Goal: Task Accomplishment & Management: Manage account settings

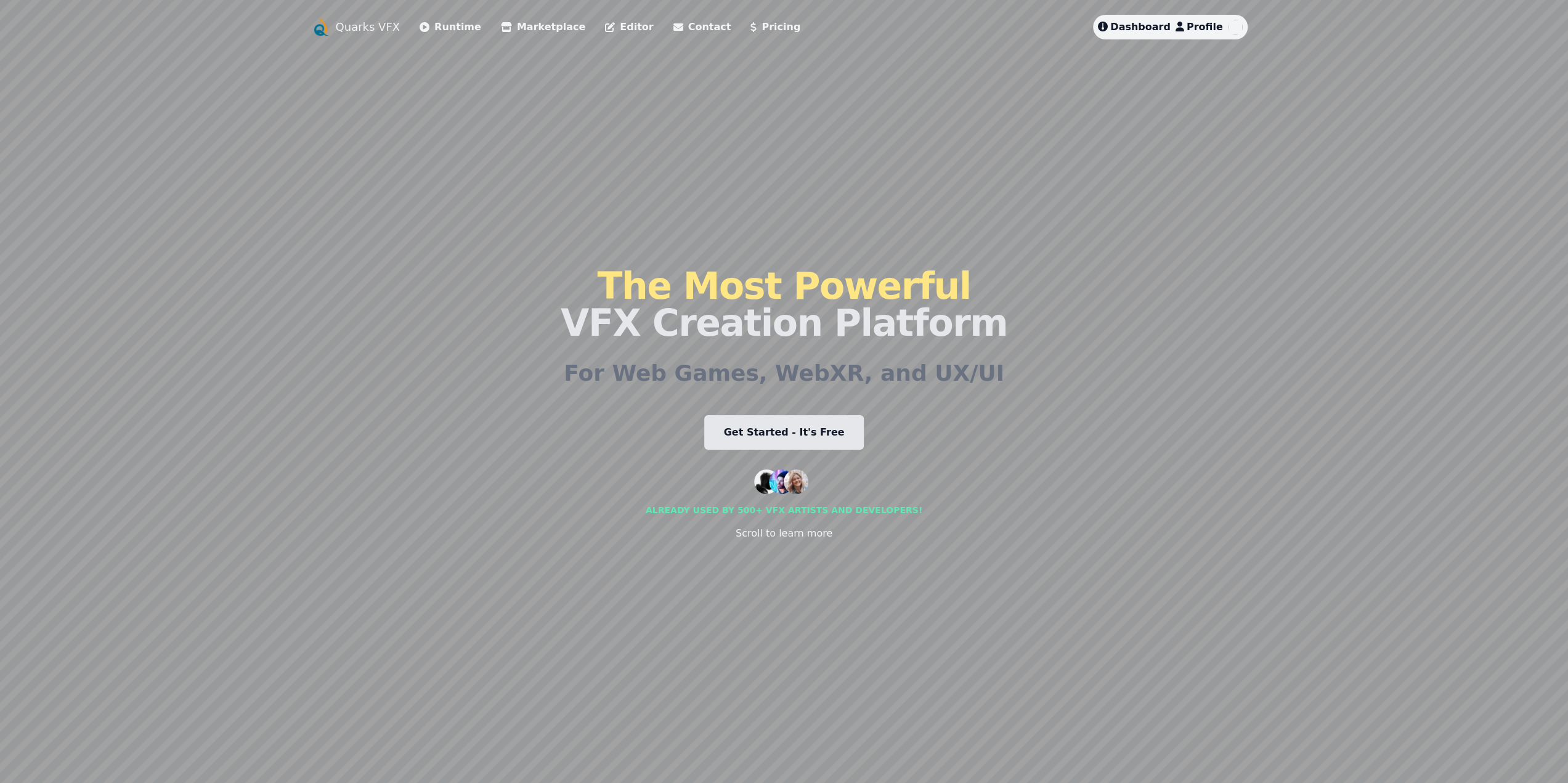
click at [750, 30] on link "Pricing" at bounding box center [775, 27] width 50 height 14
click at [1224, 22] on div "Dashboard Profile" at bounding box center [1170, 26] width 154 height 25
click at [1215, 28] on span "Profile" at bounding box center [1204, 26] width 36 height 12
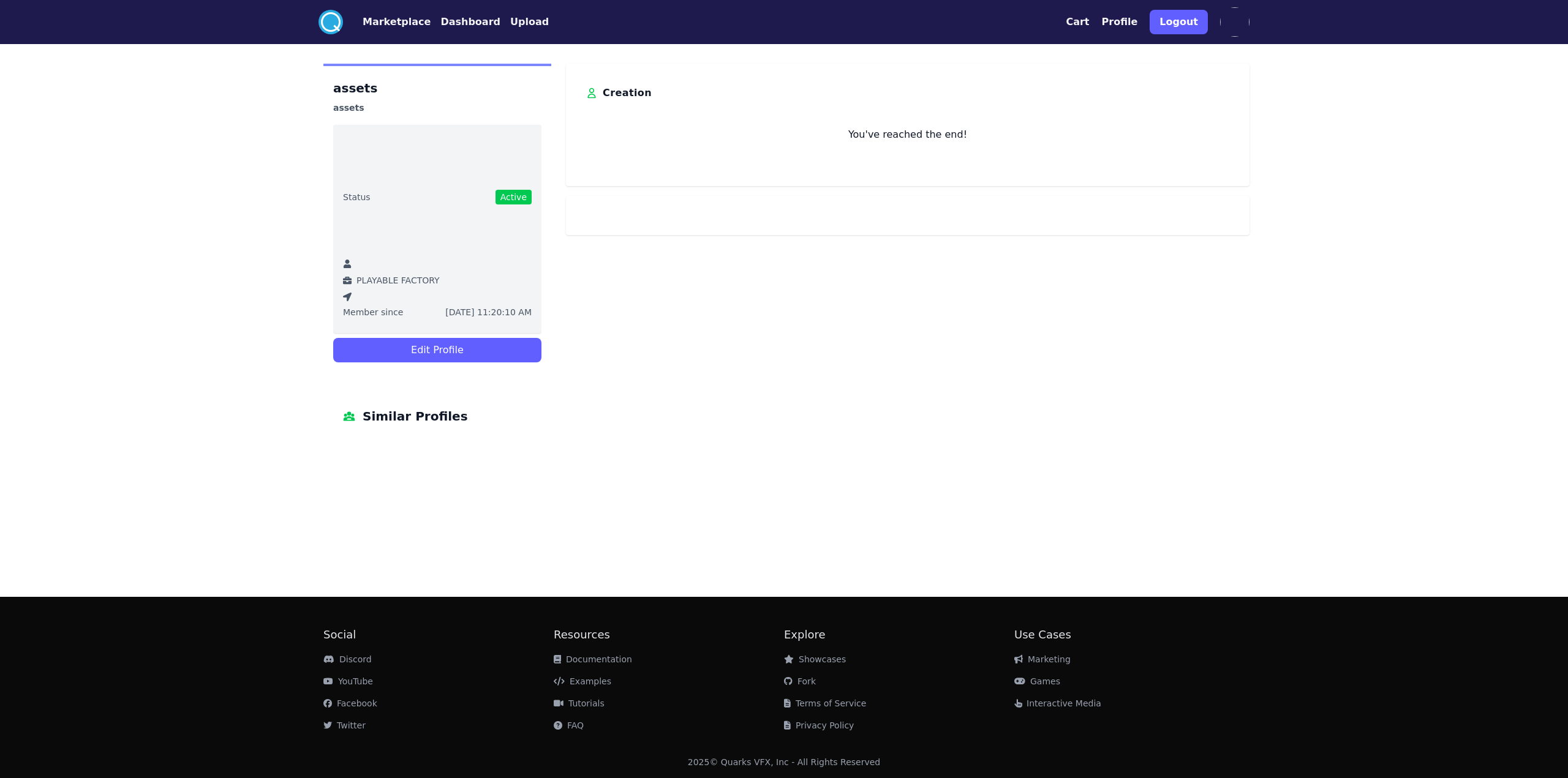
click at [677, 406] on div "assets assets Status Active PLAYABLE FACTORY Member since [DATE] 11:20:10 AM Ed…" at bounding box center [784, 255] width 941 height 382
click at [445, 354] on button "Edit Profile" at bounding box center [437, 350] width 208 height 25
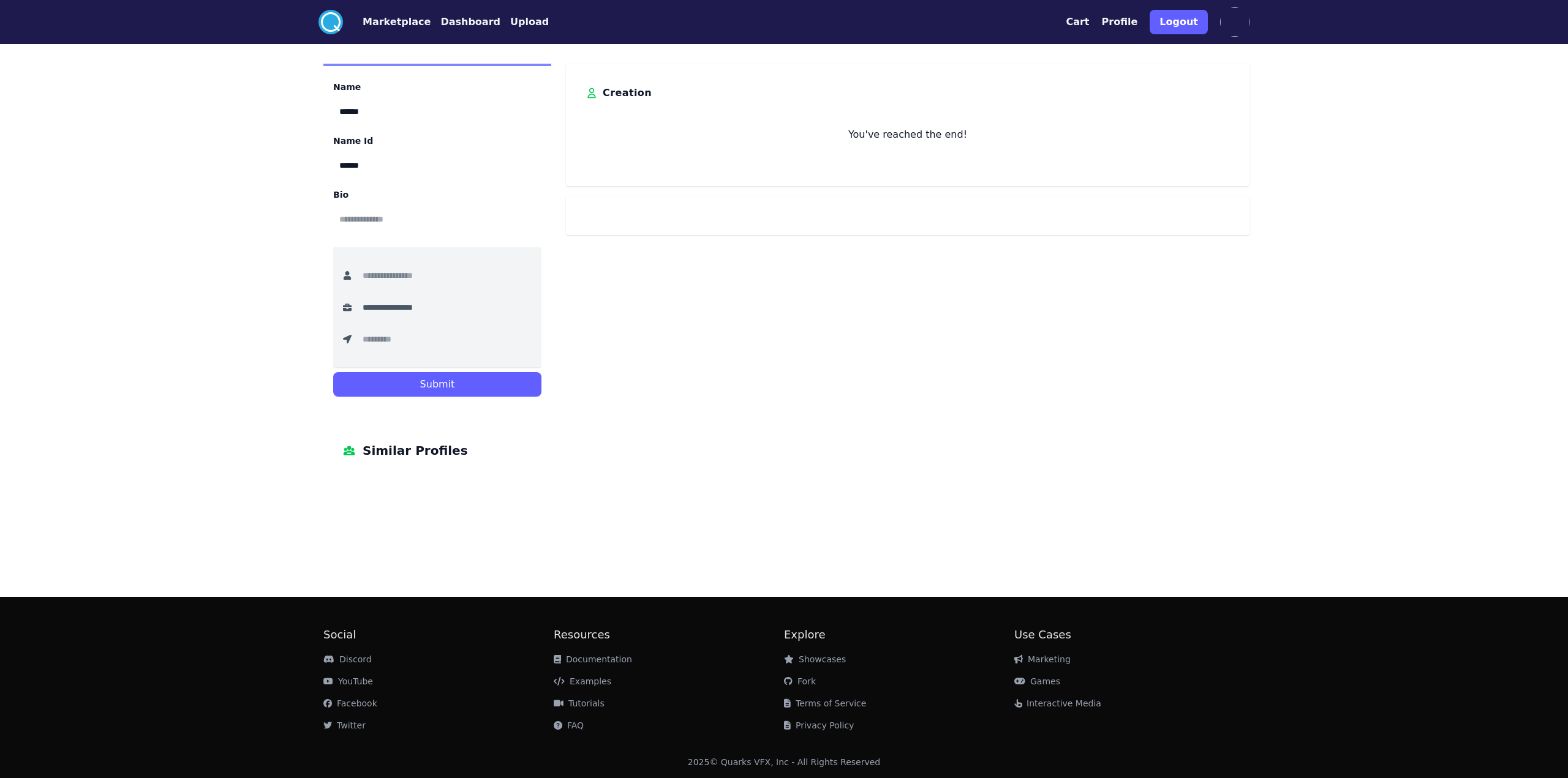
click at [367, 119] on input "******" at bounding box center [437, 111] width 208 height 27
click at [387, 175] on input "******" at bounding box center [437, 166] width 208 height 27
click at [378, 303] on input "**********" at bounding box center [405, 307] width 98 height 27
click at [455, 330] on input "text" at bounding box center [405, 339] width 98 height 27
click at [357, 269] on input "text" at bounding box center [405, 276] width 98 height 27
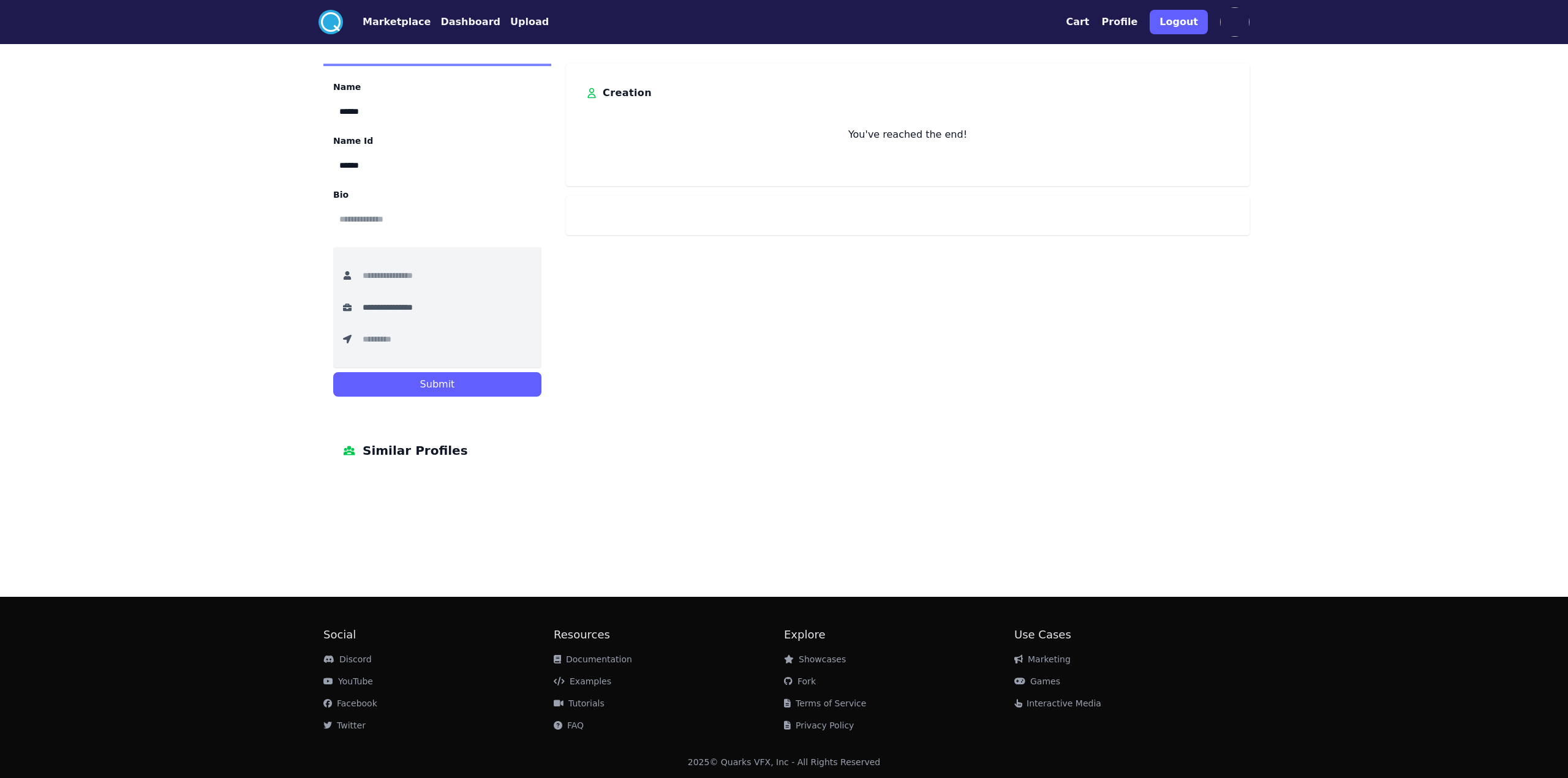
click at [1072, 417] on div "**********" at bounding box center [784, 272] width 941 height 416
click at [1241, 35] on img at bounding box center [1235, 22] width 29 height 29
click at [1234, 23] on img at bounding box center [1235, 22] width 29 height 29
click at [1131, 17] on button "Profile" at bounding box center [1119, 22] width 36 height 14
click at [1133, 22] on button "Profile" at bounding box center [1119, 22] width 36 height 14
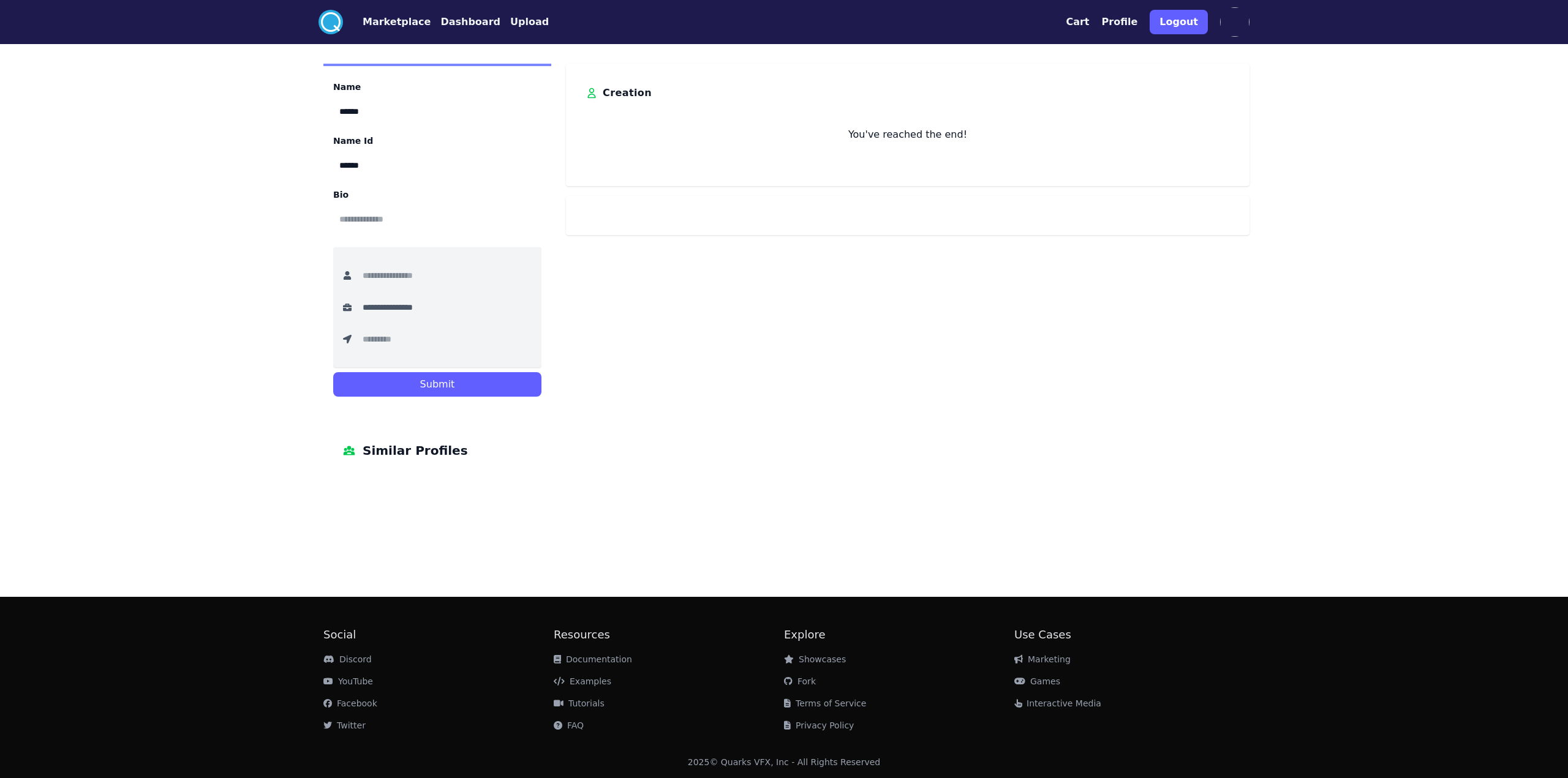
click at [1133, 22] on button "Profile" at bounding box center [1119, 22] width 36 height 14
click at [1089, 22] on button "Cart" at bounding box center [1077, 22] width 23 height 14
click at [1131, 28] on button "Profile" at bounding box center [1119, 22] width 36 height 14
click at [452, 29] on button "Dashboard" at bounding box center [470, 22] width 60 height 14
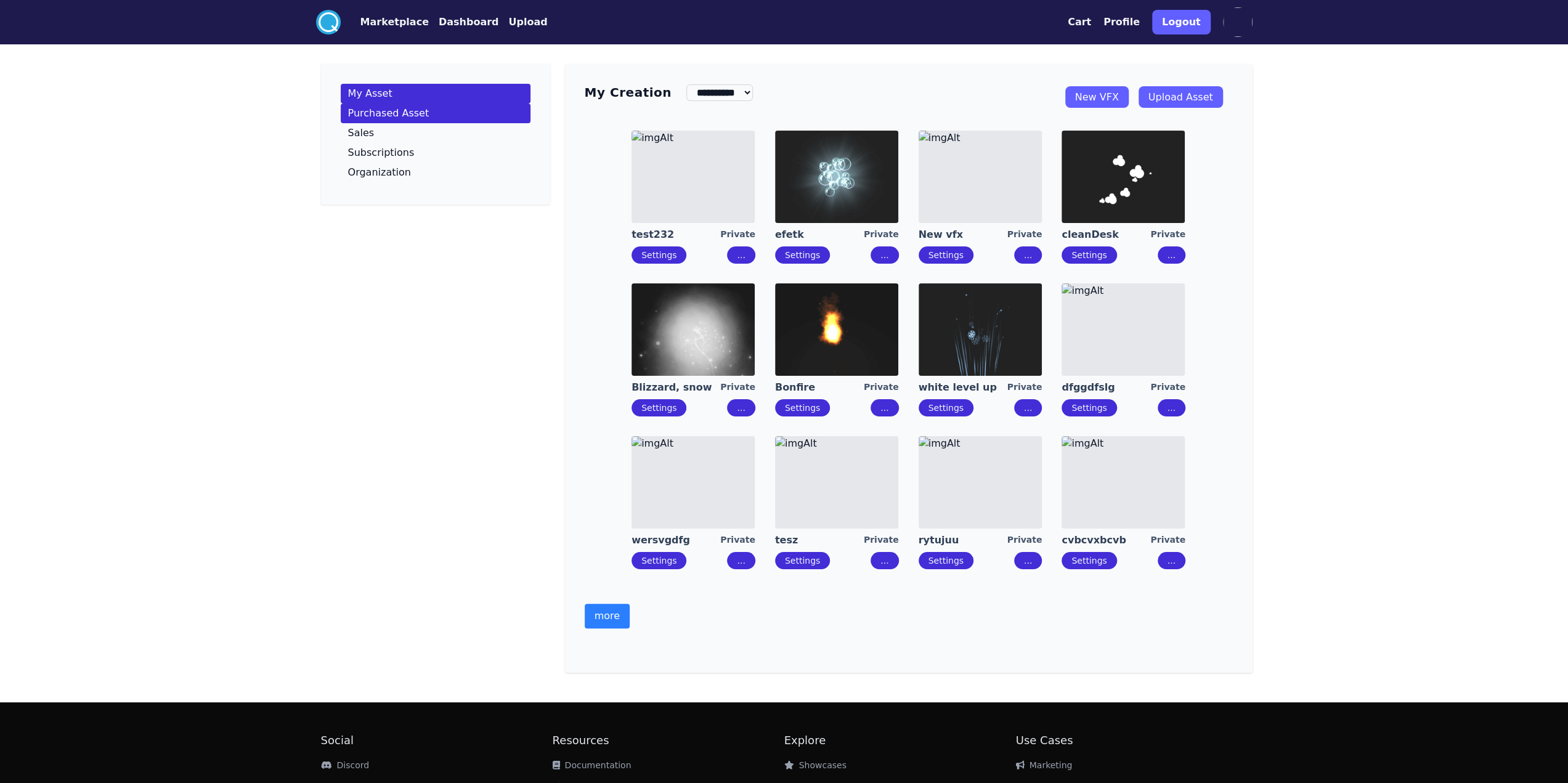
click at [369, 120] on link "Purchased Asset" at bounding box center [435, 113] width 190 height 20
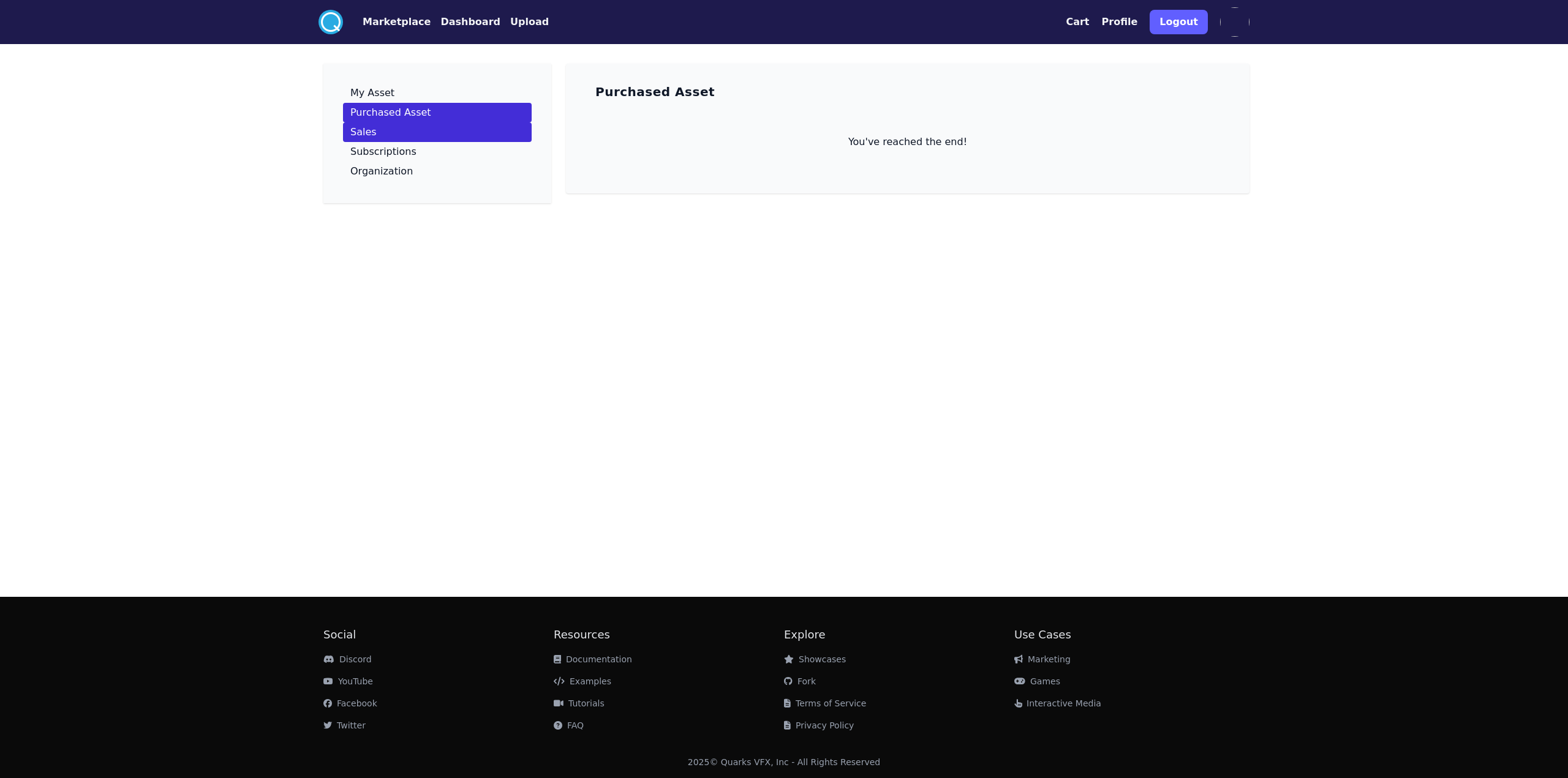
click at [383, 131] on link "Sales" at bounding box center [437, 132] width 189 height 20
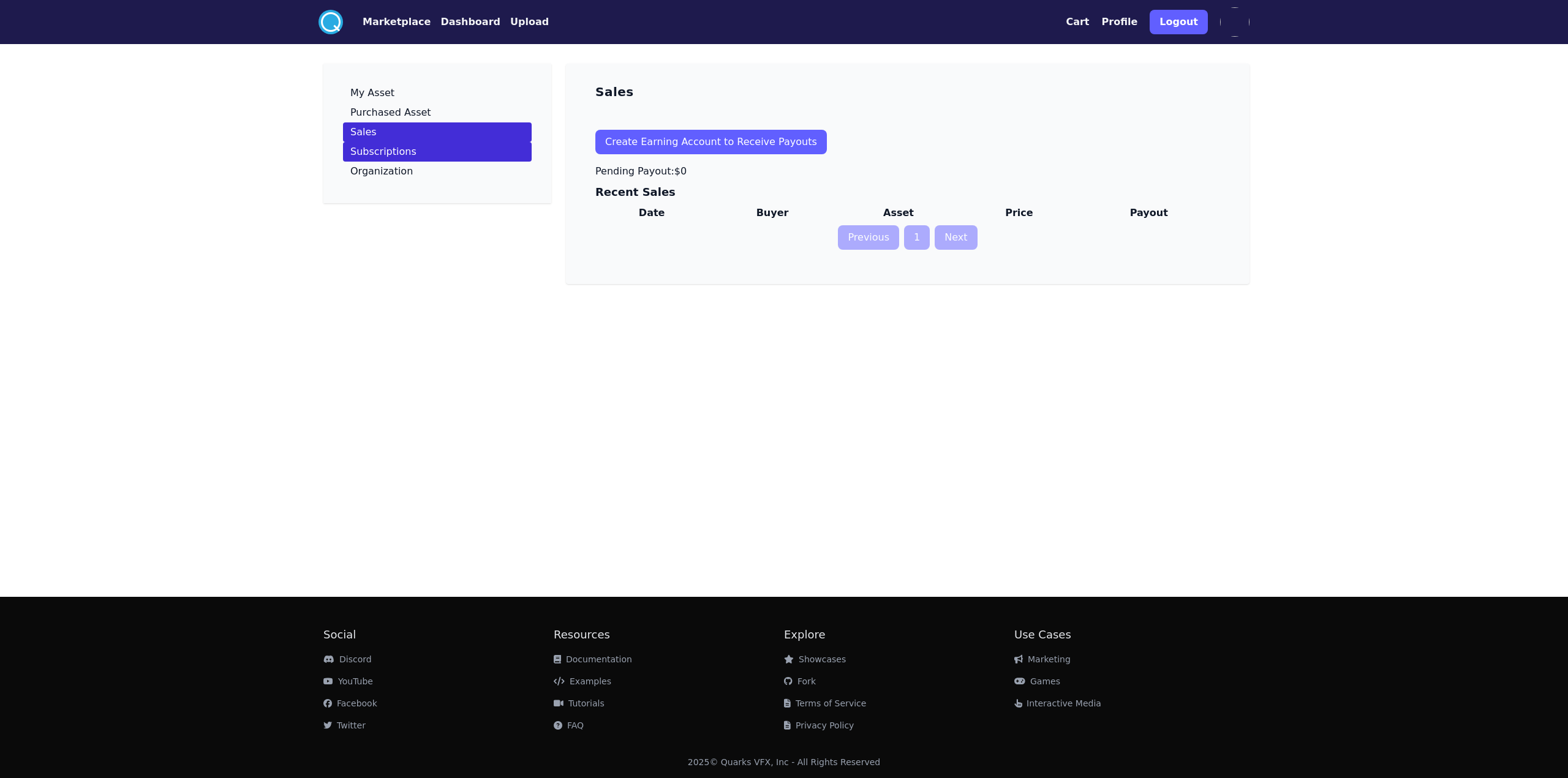
click at [443, 152] on link "Subscriptions" at bounding box center [437, 151] width 189 height 20
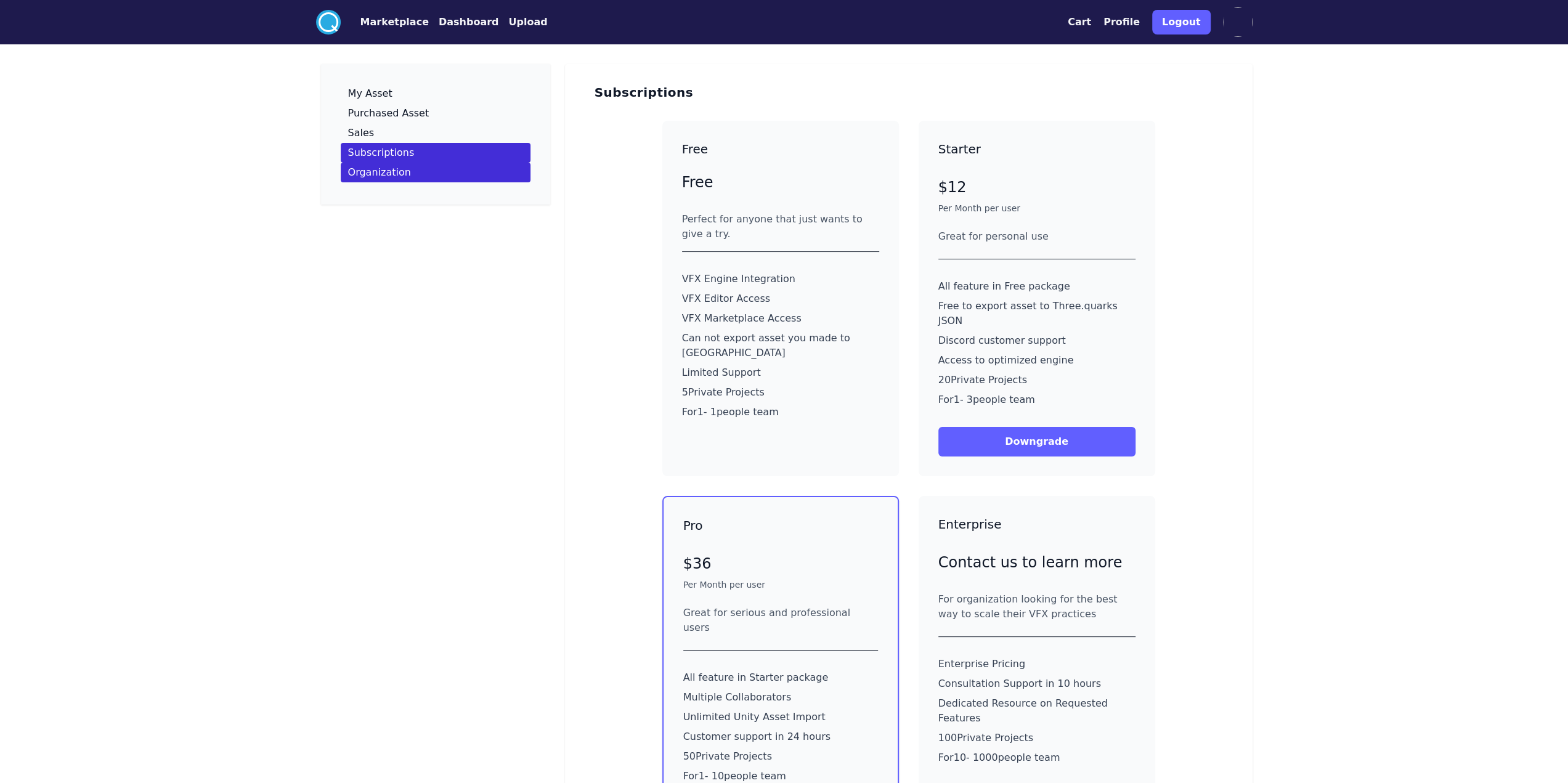
click at [441, 171] on link "Organization" at bounding box center [435, 172] width 190 height 20
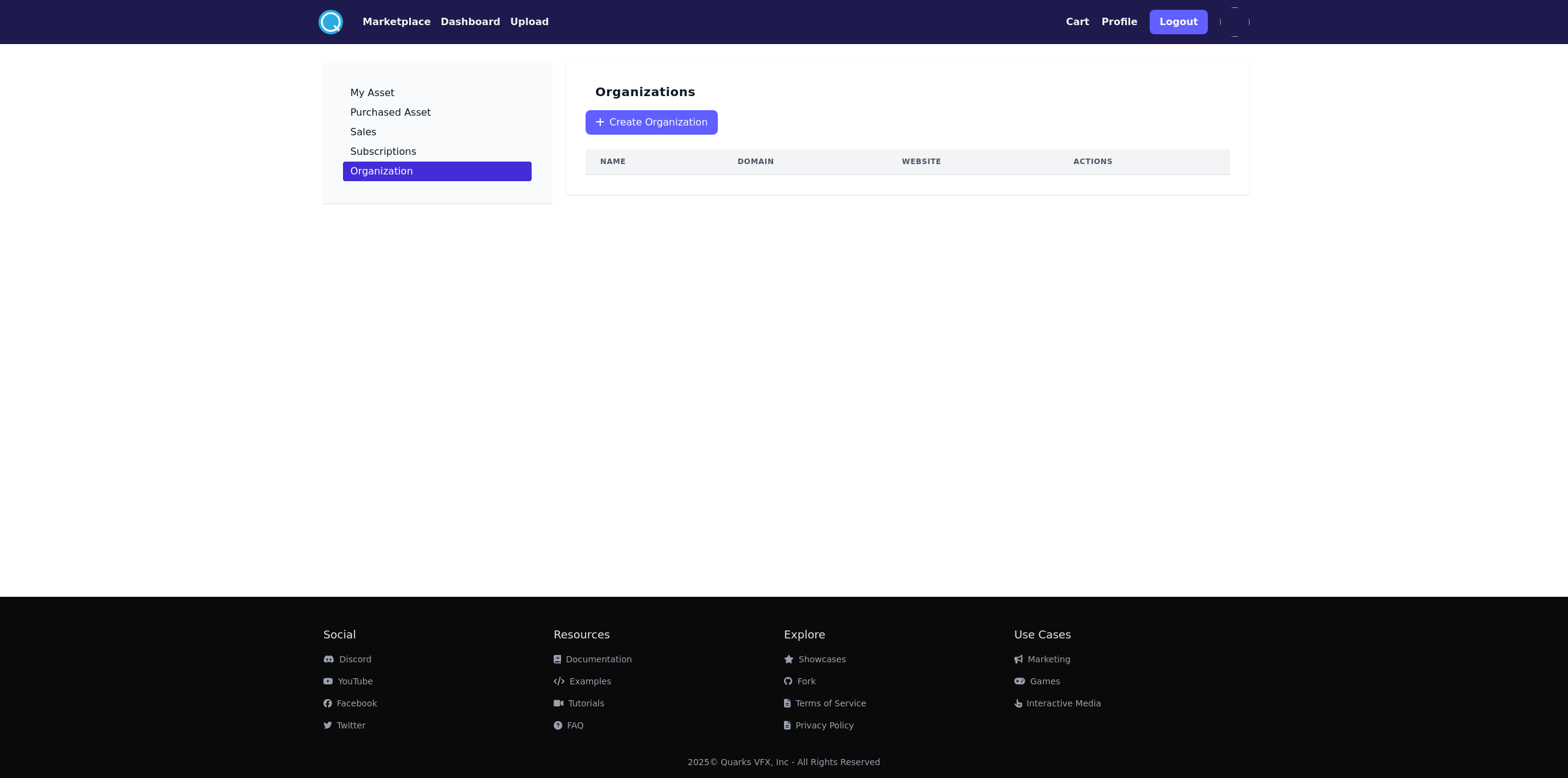
click at [636, 122] on span "Create Organization" at bounding box center [659, 123] width 99 height 14
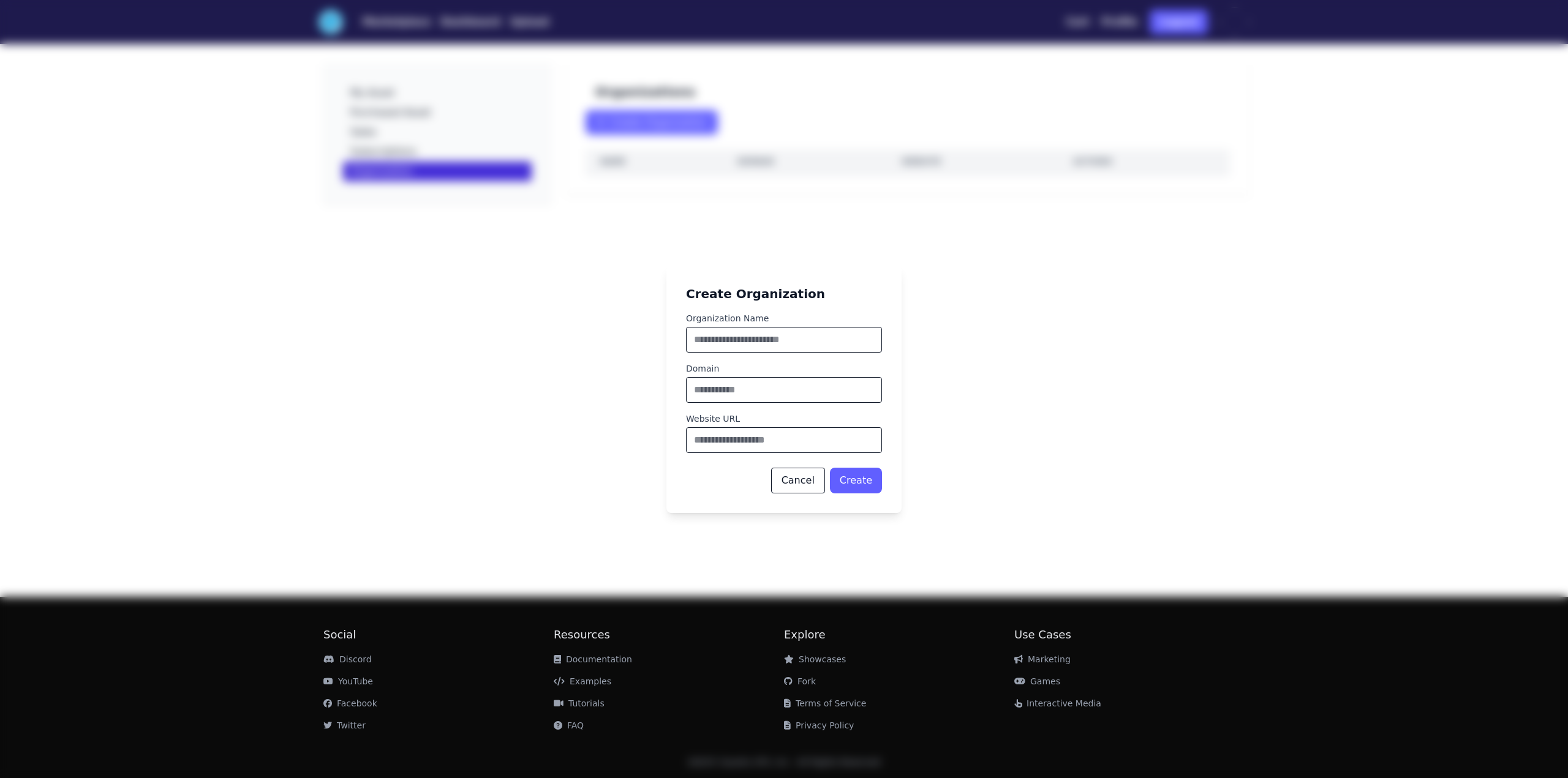
click at [755, 331] on input "Organization Name" at bounding box center [784, 340] width 196 height 25
click at [1264, 426] on div "Create Organization Organization Name Domain Website URL Cancel Create" at bounding box center [784, 389] width 1568 height 778
click at [847, 368] on form "Organization Name Organization name is required Domain Website URL Cancel Create" at bounding box center [784, 403] width 196 height 196
click at [811, 337] on input "Organization Name" at bounding box center [784, 332] width 196 height 25
click at [813, 330] on input "Organization Name" at bounding box center [784, 332] width 196 height 25
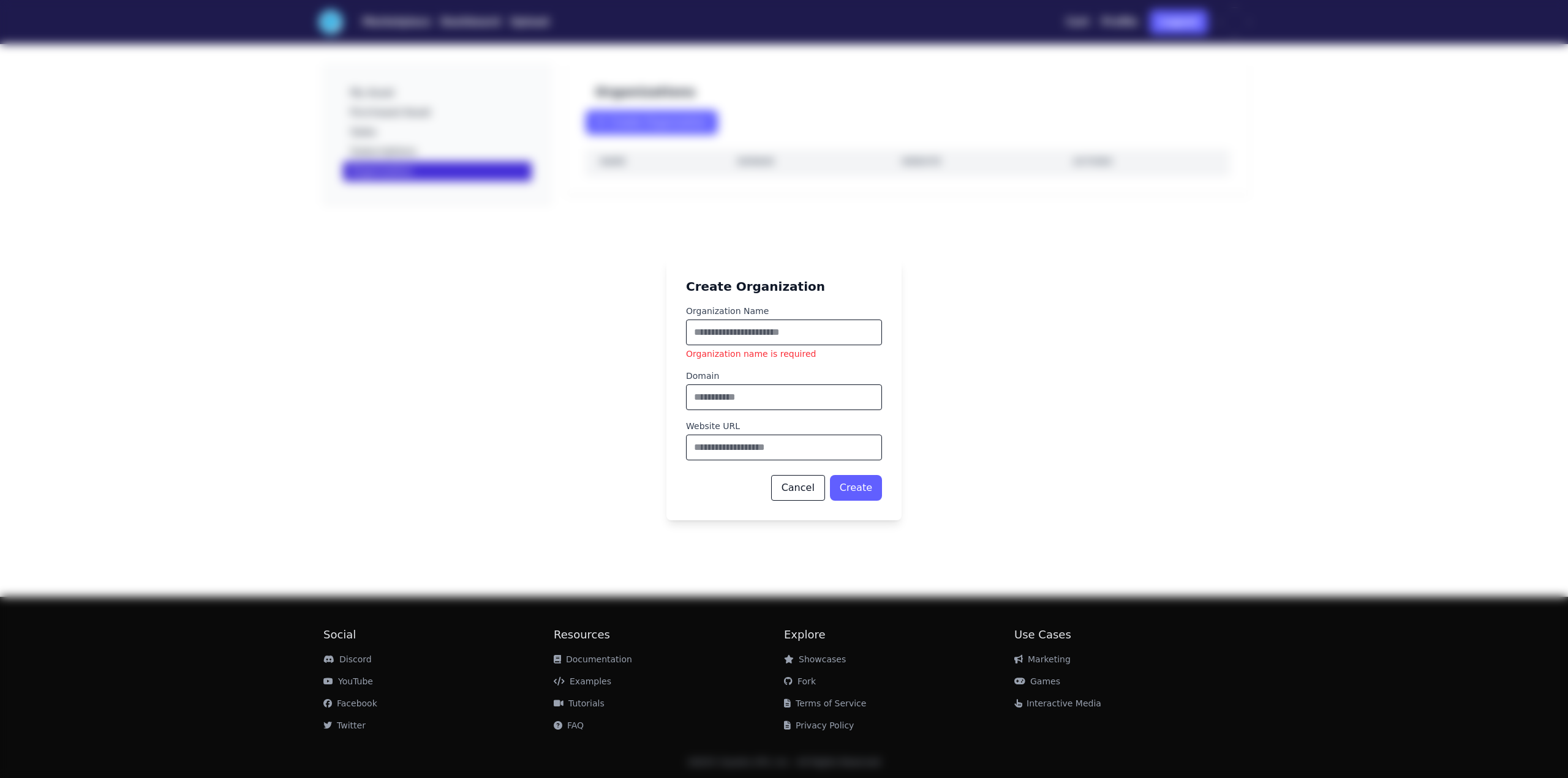
click at [859, 298] on div "Create Organization Organization Name Organization name is required Domain Webs…" at bounding box center [784, 389] width 235 height 262
click at [774, 399] on input "Domain" at bounding box center [784, 397] width 196 height 25
click at [794, 497] on button "Cancel" at bounding box center [798, 488] width 54 height 25
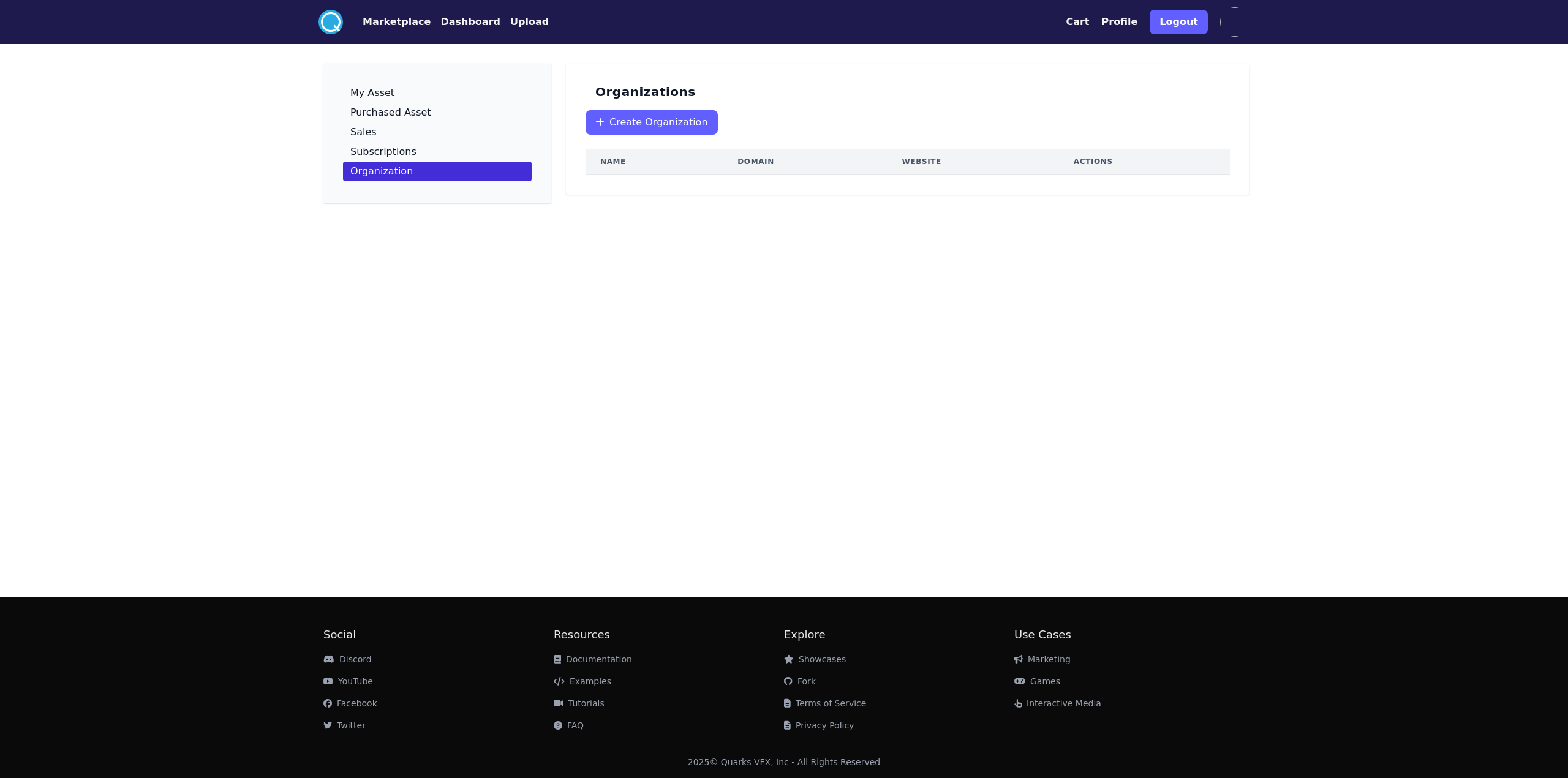
click at [577, 729] on link "FAQ" at bounding box center [569, 725] width 30 height 10
click at [369, 149] on p "Subscriptions" at bounding box center [383, 152] width 66 height 10
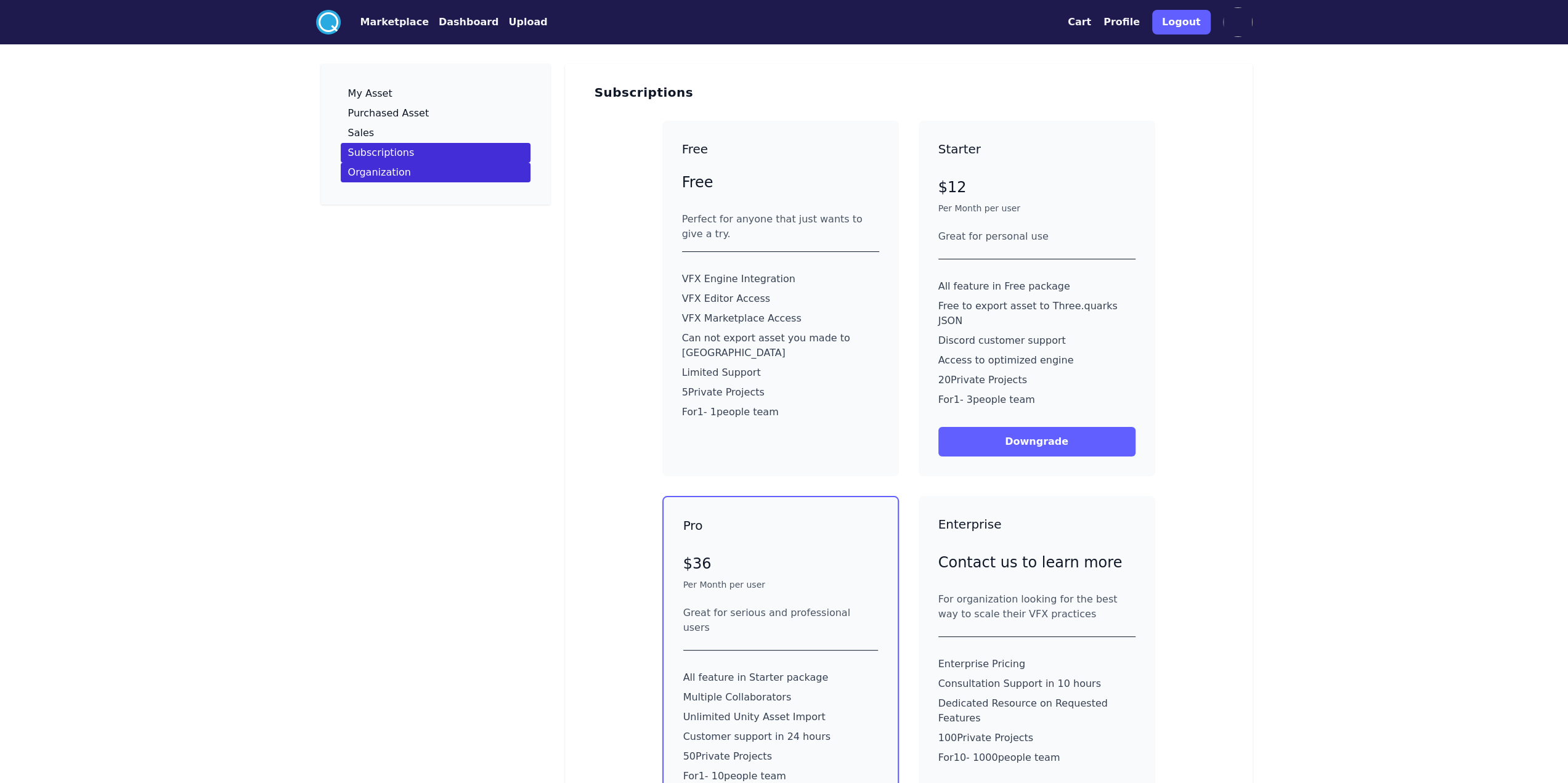
click at [385, 167] on p "Organization" at bounding box center [379, 172] width 62 height 10
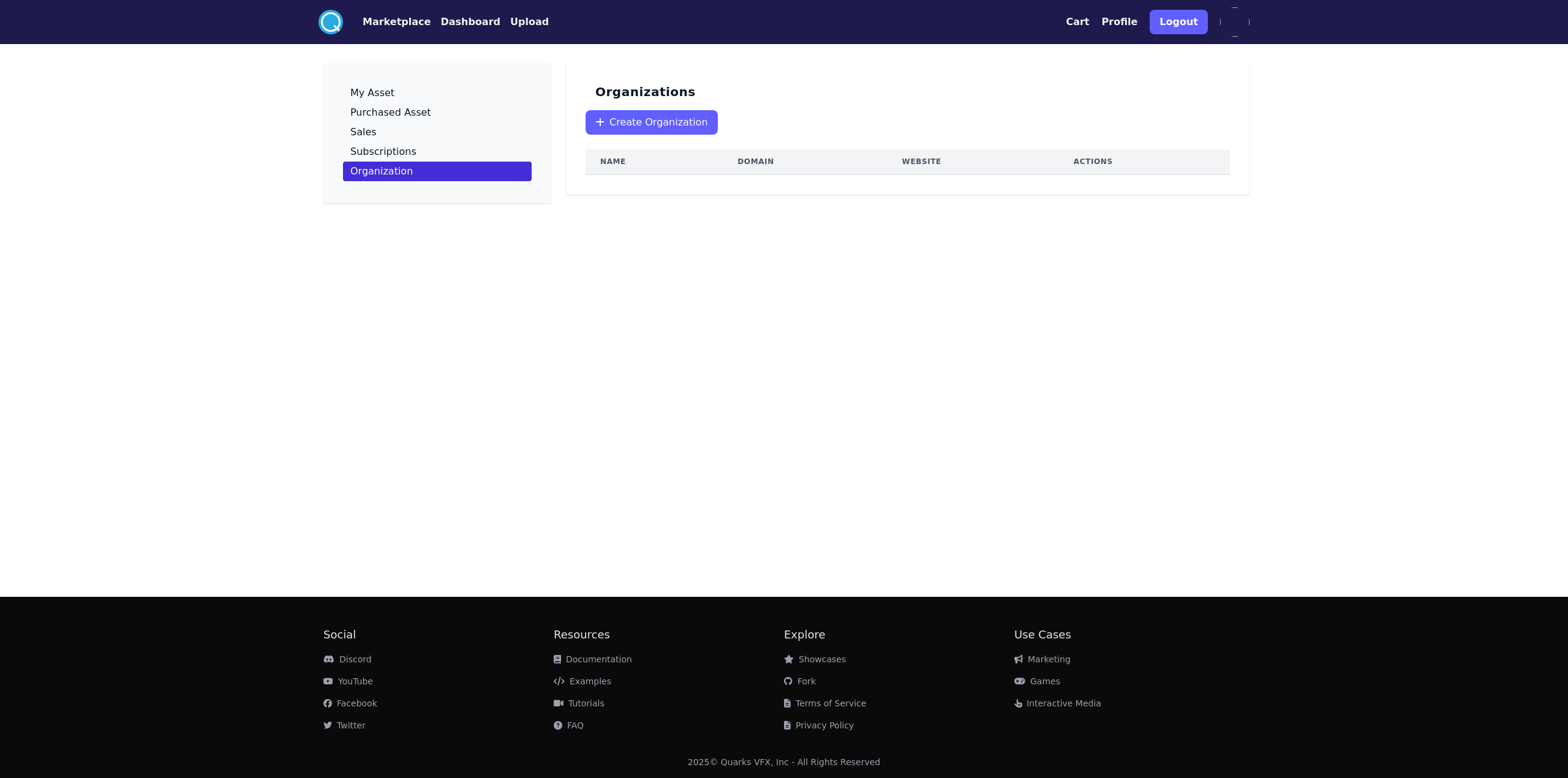
click at [618, 127] on span "Create Organization" at bounding box center [659, 123] width 99 height 14
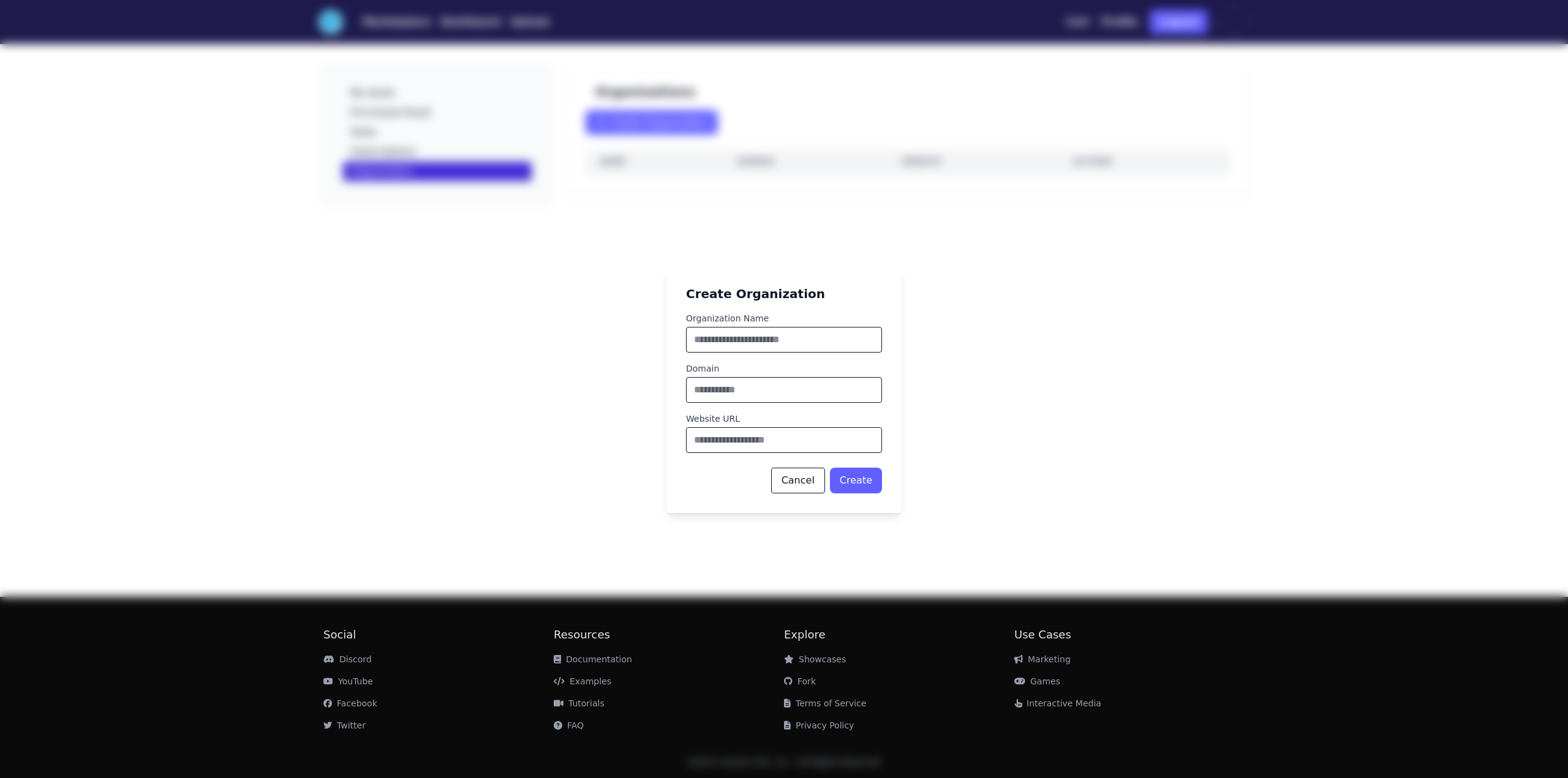
click at [806, 491] on button "Cancel" at bounding box center [798, 480] width 54 height 25
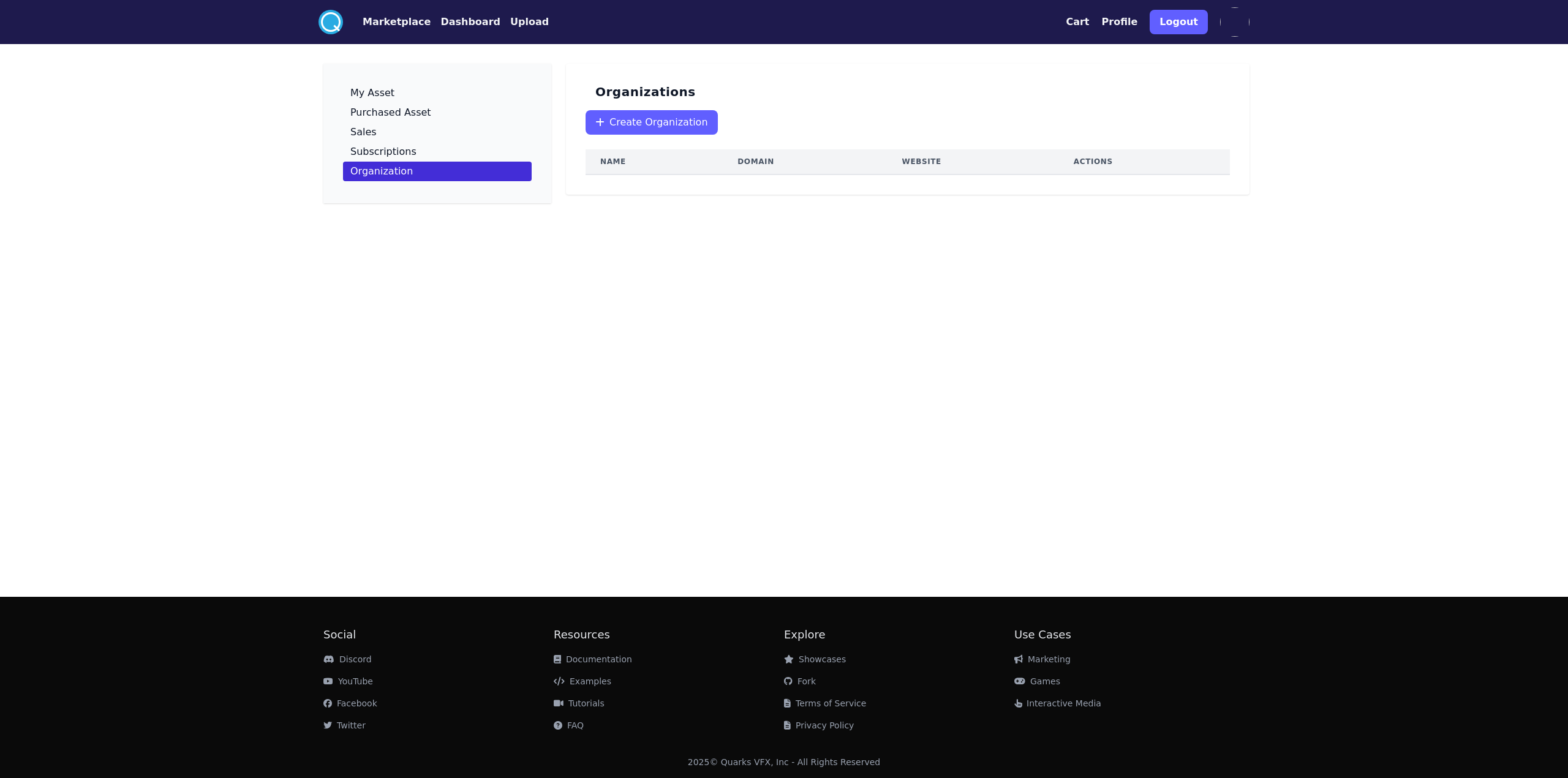
click at [1133, 25] on button "Profile" at bounding box center [1119, 22] width 36 height 14
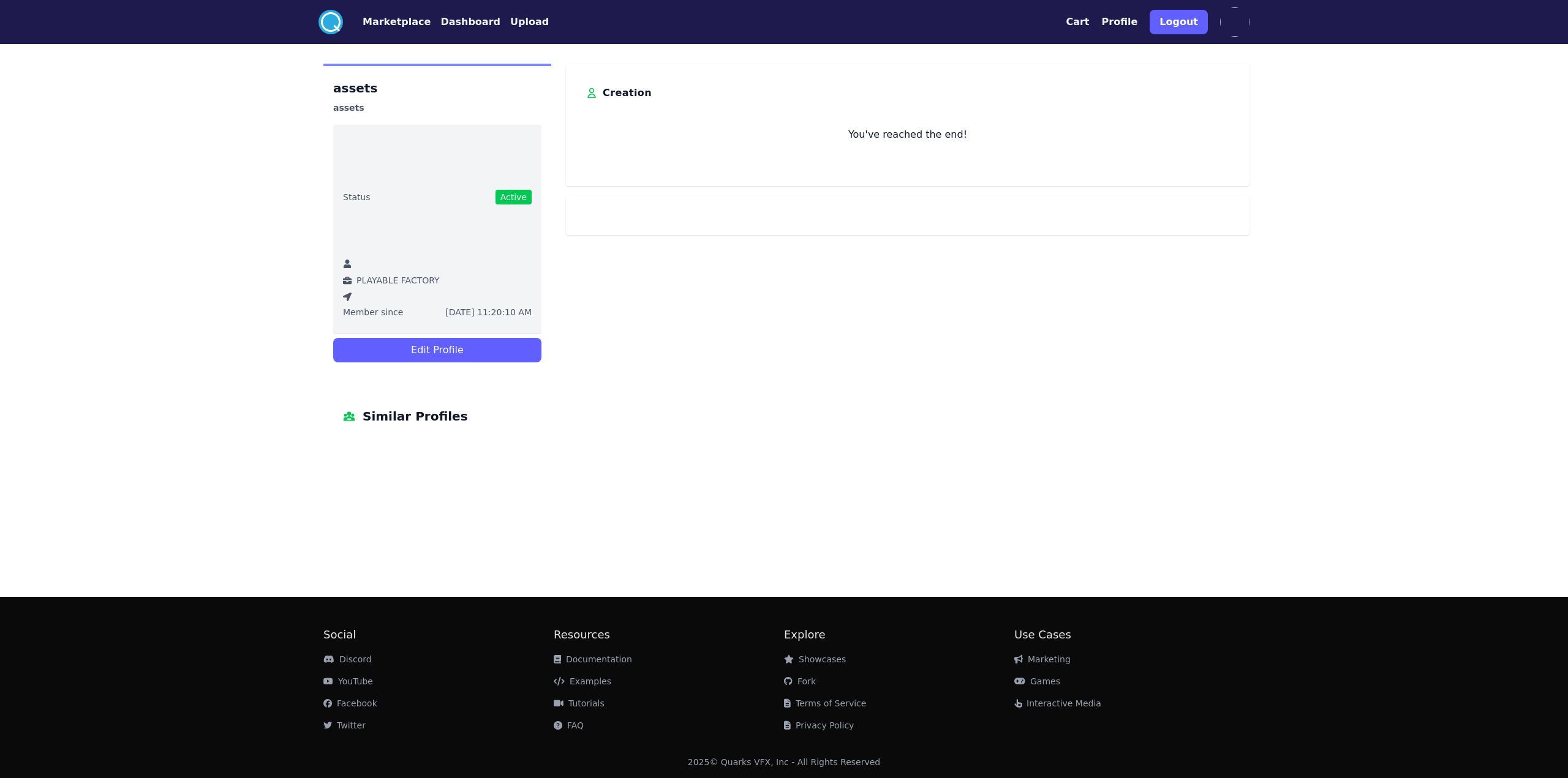
click at [1089, 22] on button "Cart" at bounding box center [1077, 22] width 23 height 14
click at [1123, 15] on button "Profile" at bounding box center [1119, 22] width 36 height 14
click at [1121, 24] on button "Profile" at bounding box center [1119, 22] width 36 height 14
click at [465, 29] on button "Dashboard" at bounding box center [470, 22] width 60 height 14
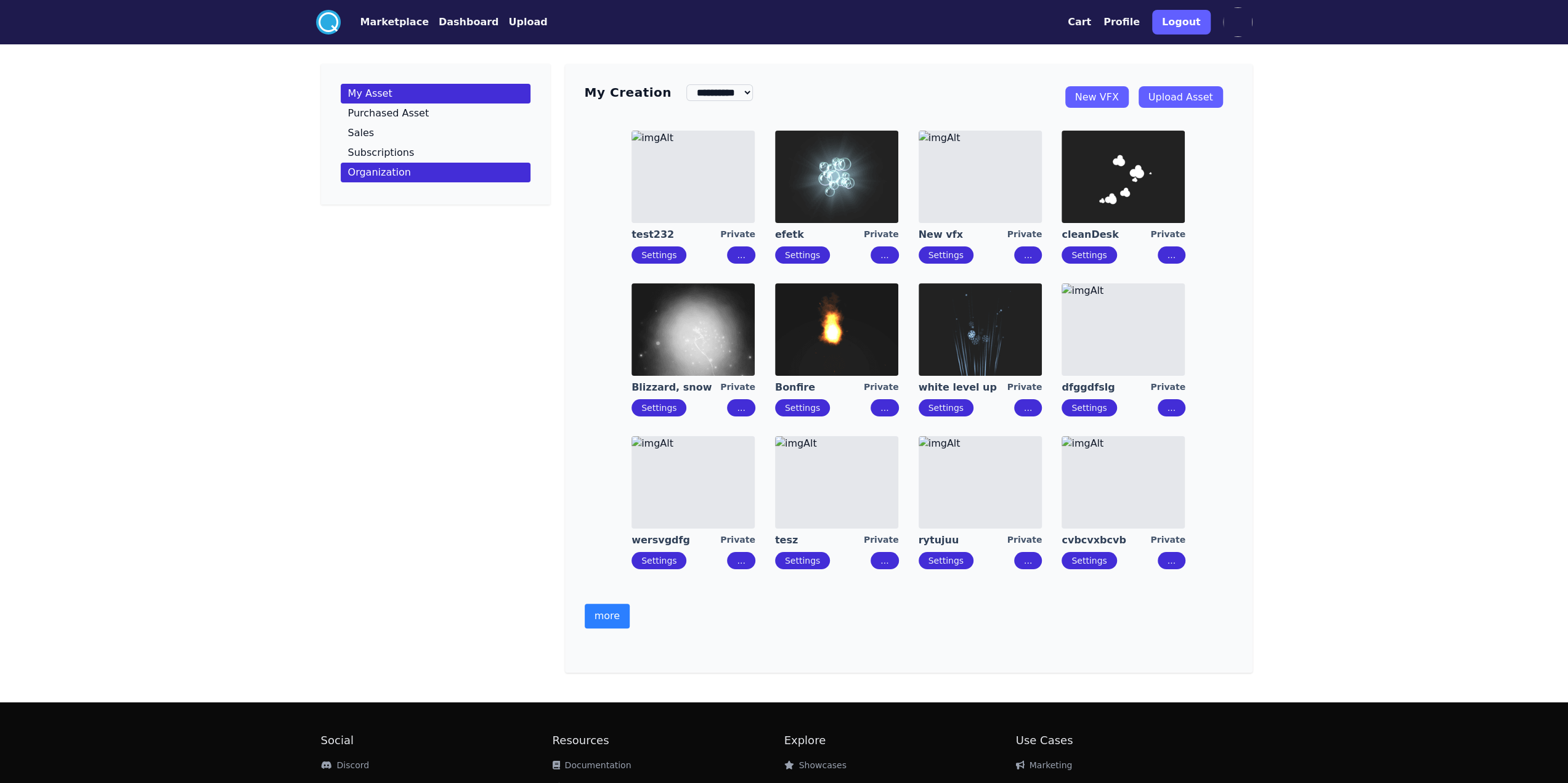
click at [365, 177] on p "Organization" at bounding box center [379, 172] width 62 height 10
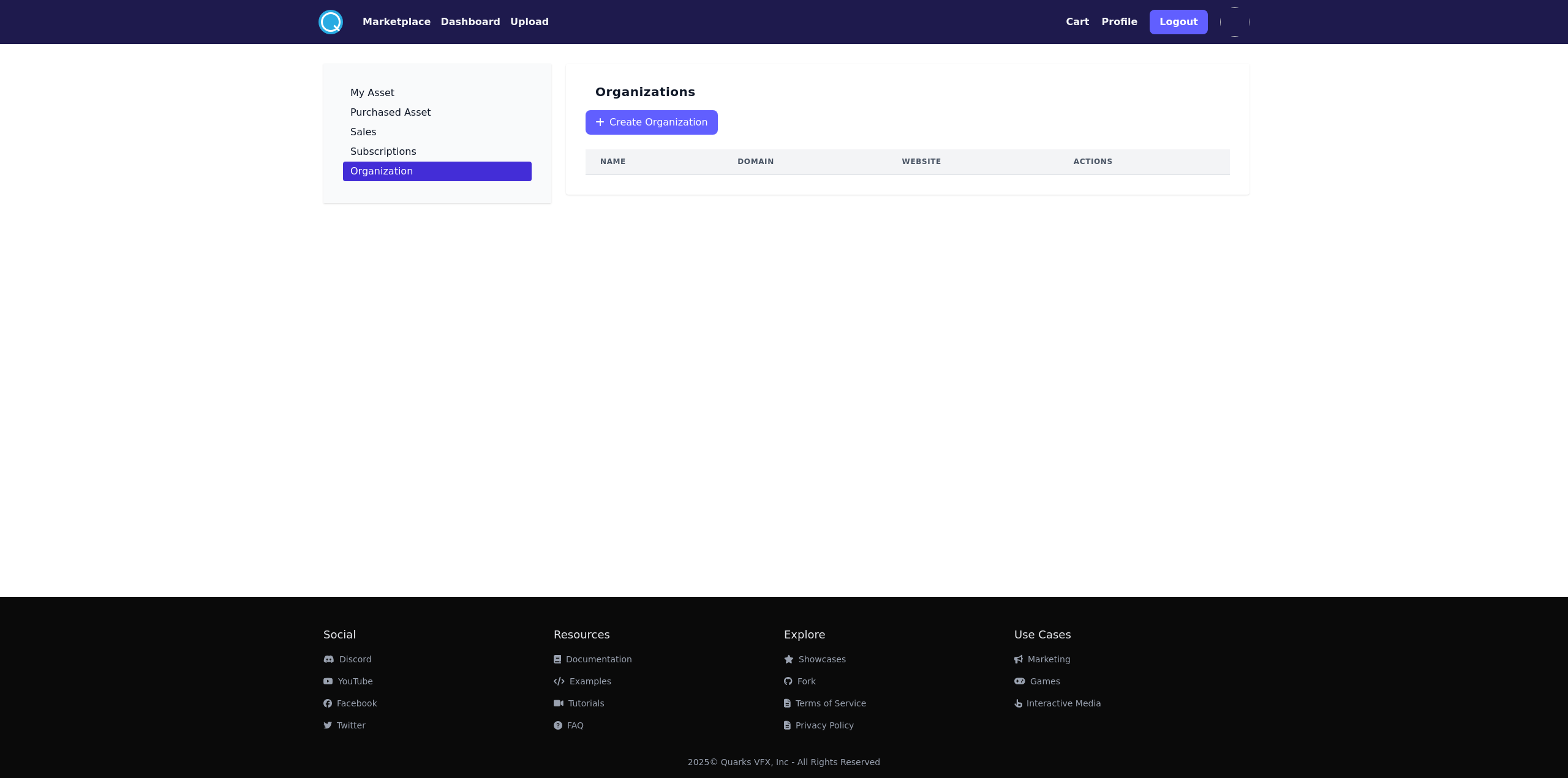
click at [621, 129] on span "Create Organization" at bounding box center [659, 123] width 99 height 14
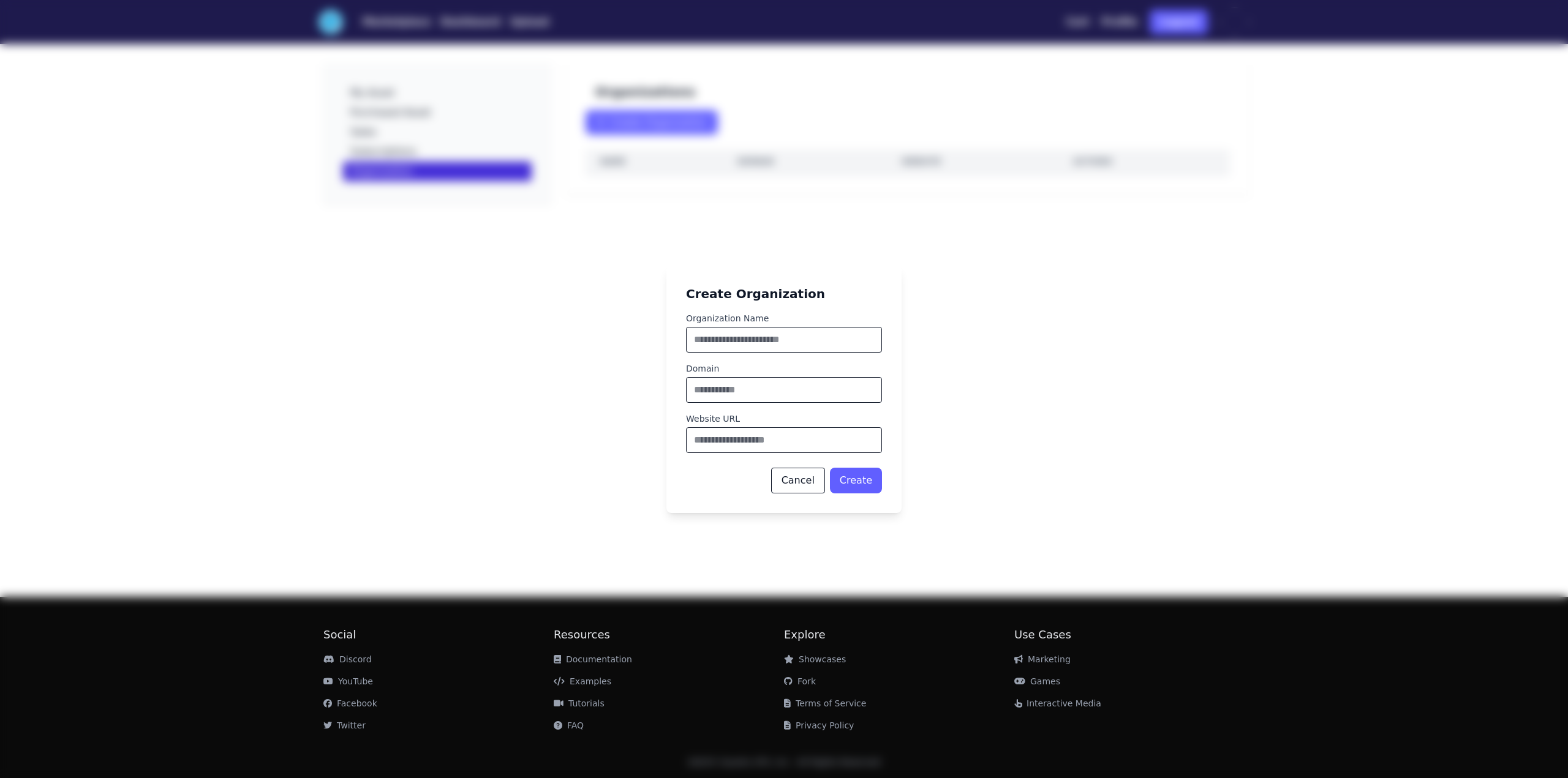
click at [742, 350] on input "Organization Name" at bounding box center [784, 340] width 196 height 25
click at [833, 303] on div "Create Organization Organization Name Domain Website URL Cancel Create" at bounding box center [784, 389] width 235 height 248
click at [778, 323] on input "Organization Name" at bounding box center [784, 332] width 196 height 25
type input "******"
click at [739, 432] on input "Website URL" at bounding box center [784, 440] width 196 height 25
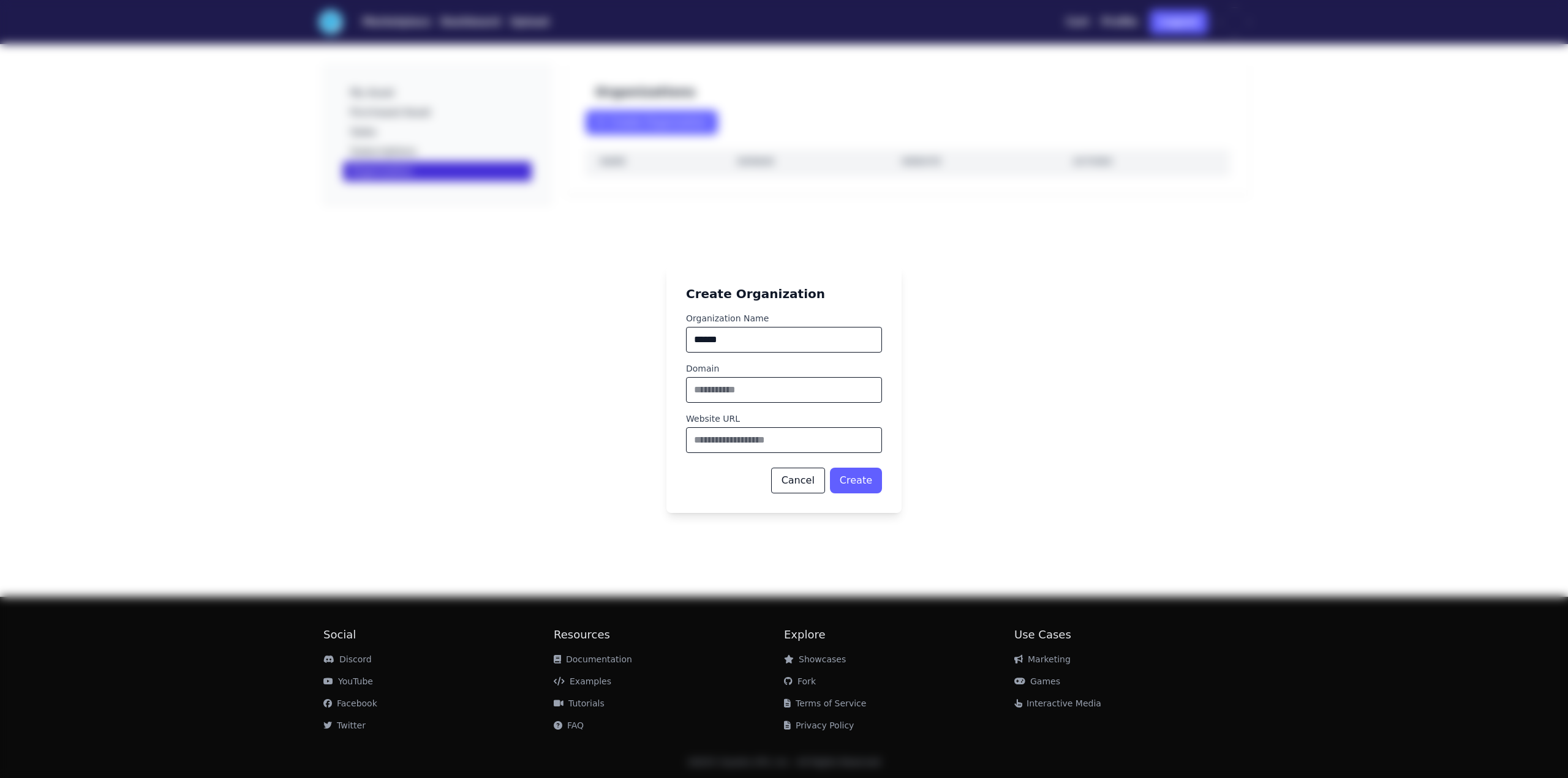
click at [821, 389] on input "Domain" at bounding box center [784, 390] width 196 height 25
drag, startPoint x: 727, startPoint y: 381, endPoint x: 719, endPoint y: 385, distance: 8.9
click at [719, 385] on input "**********" at bounding box center [784, 382] width 196 height 25
type input "**********"
click at [777, 425] on input "Website URL" at bounding box center [784, 432] width 196 height 25
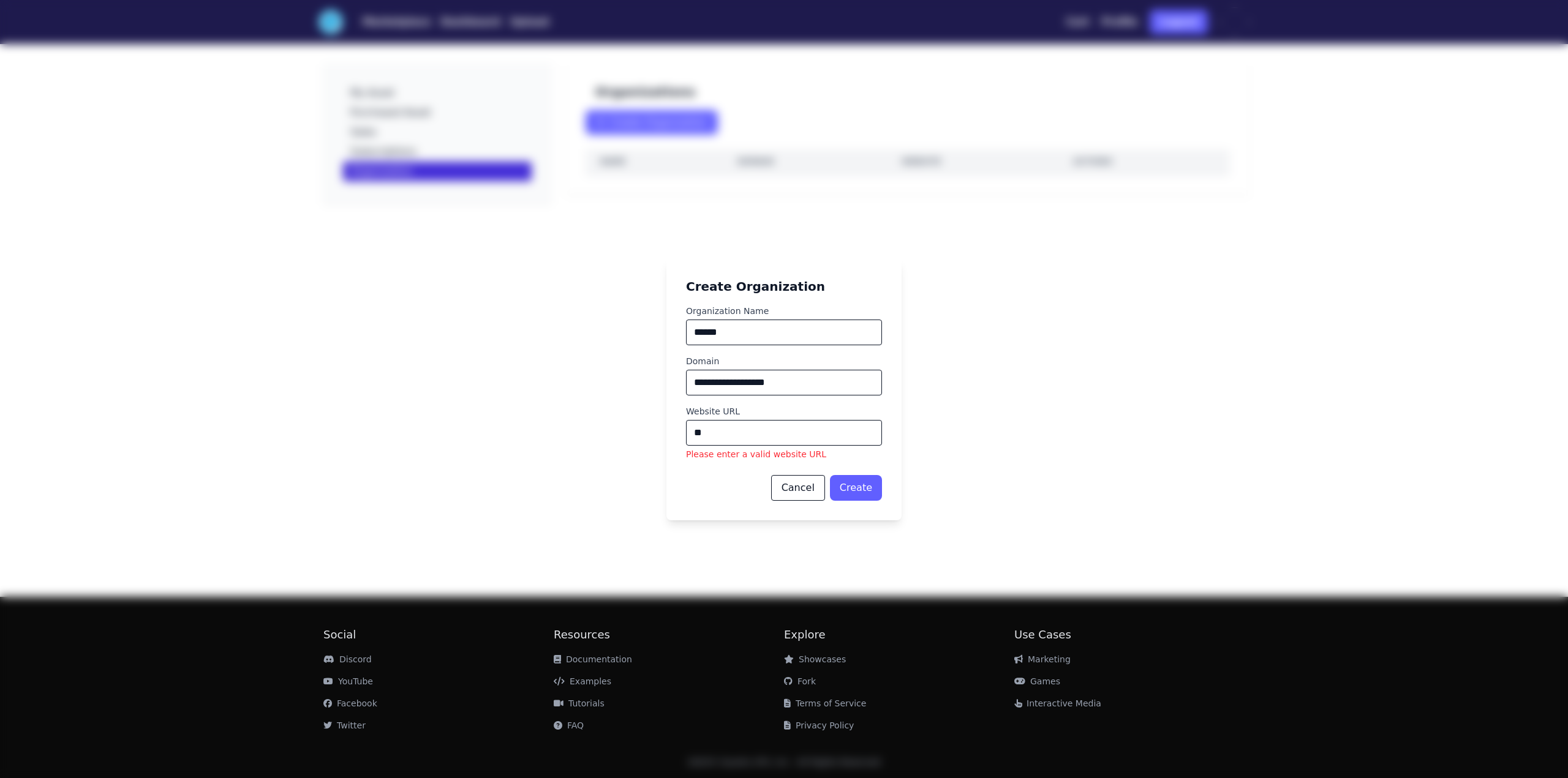
type input "*"
paste input "**********"
type input "**********"
click at [852, 479] on button "Create" at bounding box center [856, 480] width 52 height 25
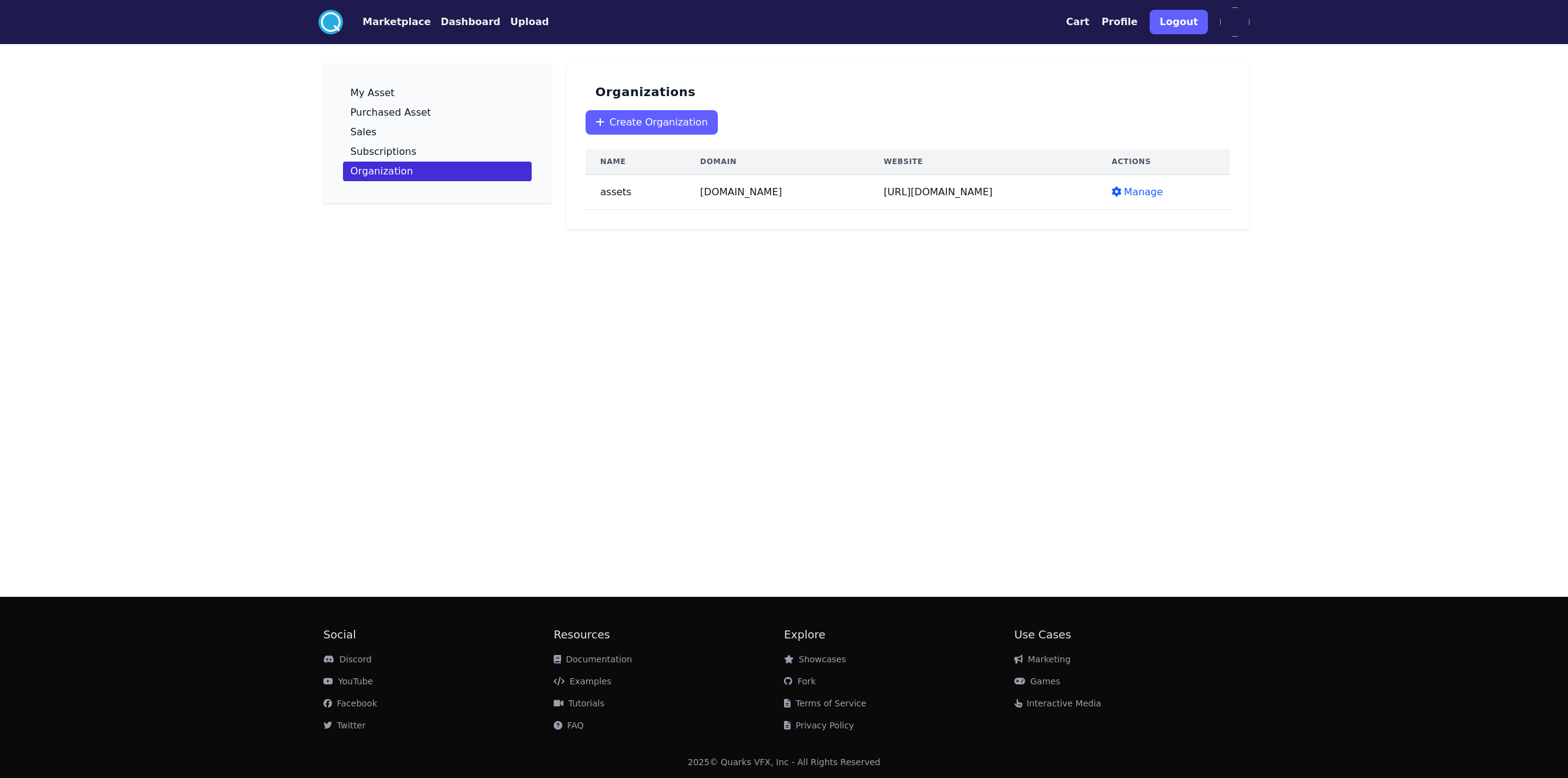
click at [1149, 197] on span "Manage" at bounding box center [1143, 192] width 39 height 12
click at [1154, 192] on span "Manage" at bounding box center [1143, 192] width 39 height 12
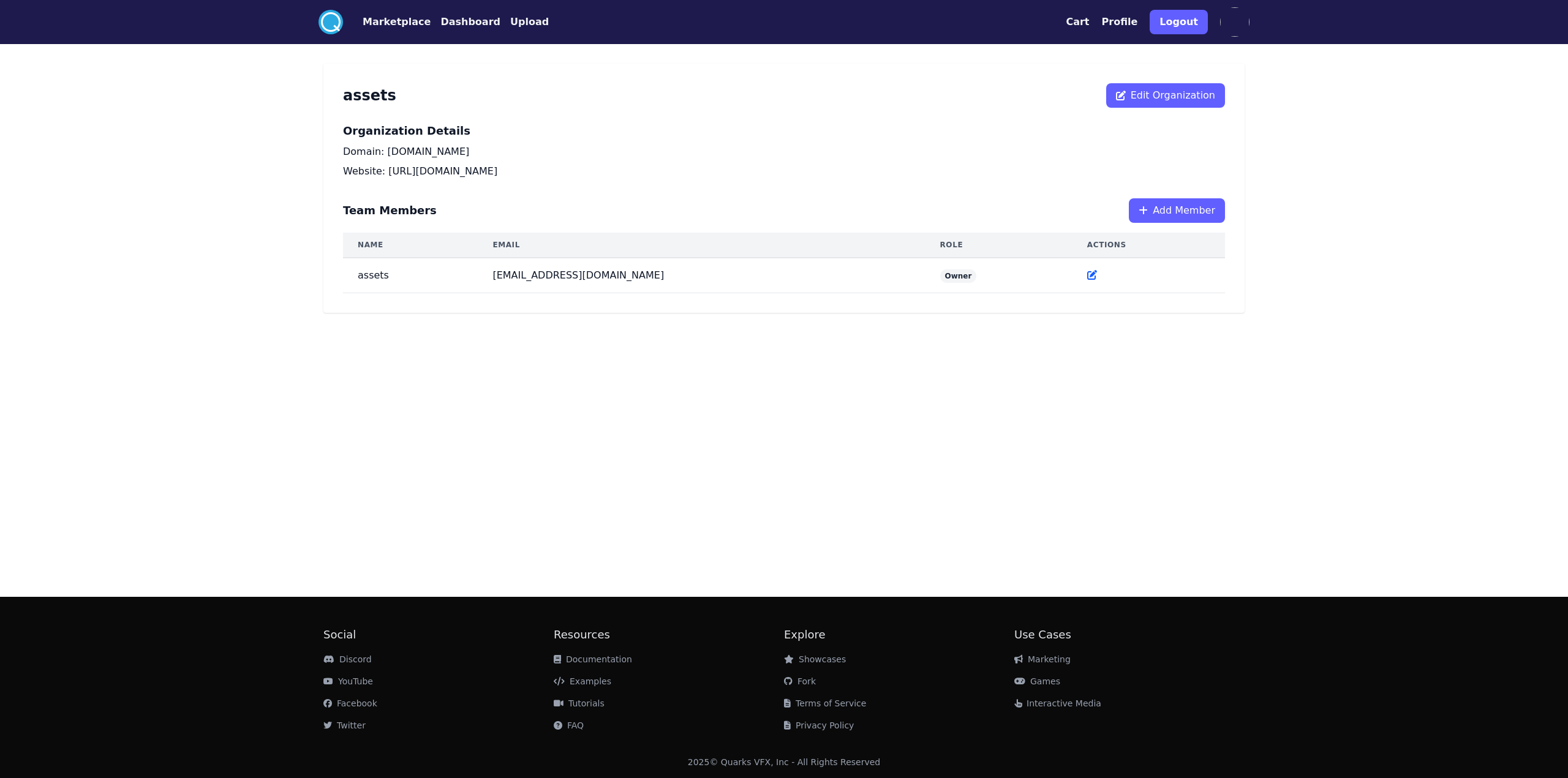
click at [1181, 216] on span "Add Member" at bounding box center [1184, 210] width 62 height 14
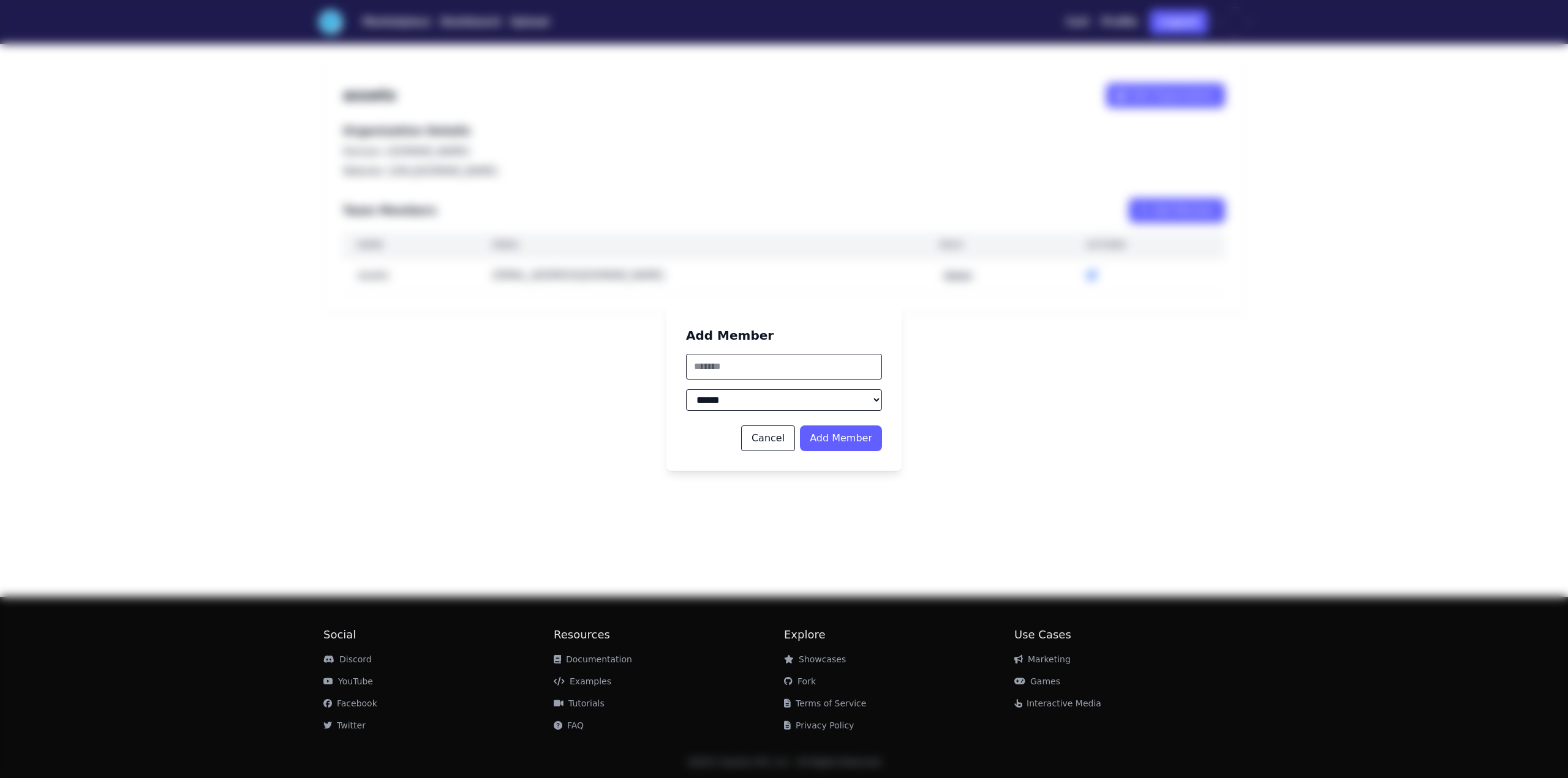
click at [725, 364] on input "text" at bounding box center [784, 366] width 196 height 25
click at [862, 412] on div "Add Member ****** ***** ***** Cancel Add Member" at bounding box center [784, 389] width 235 height 163
click at [863, 409] on select "****** ***** *****" at bounding box center [784, 400] width 196 height 22
click at [765, 436] on button "Cancel" at bounding box center [768, 438] width 54 height 25
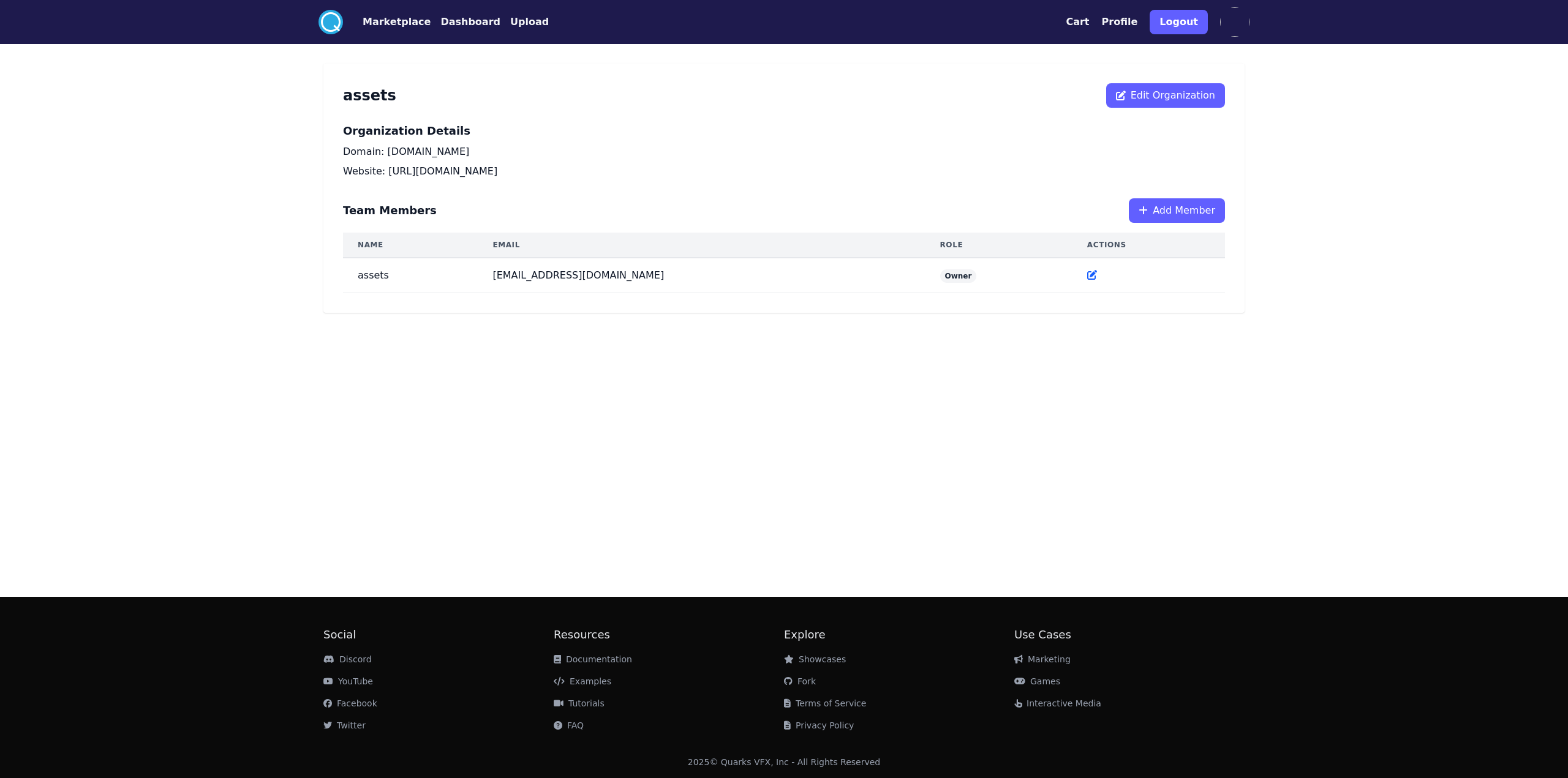
click at [1183, 208] on span "Add Member" at bounding box center [1184, 210] width 62 height 14
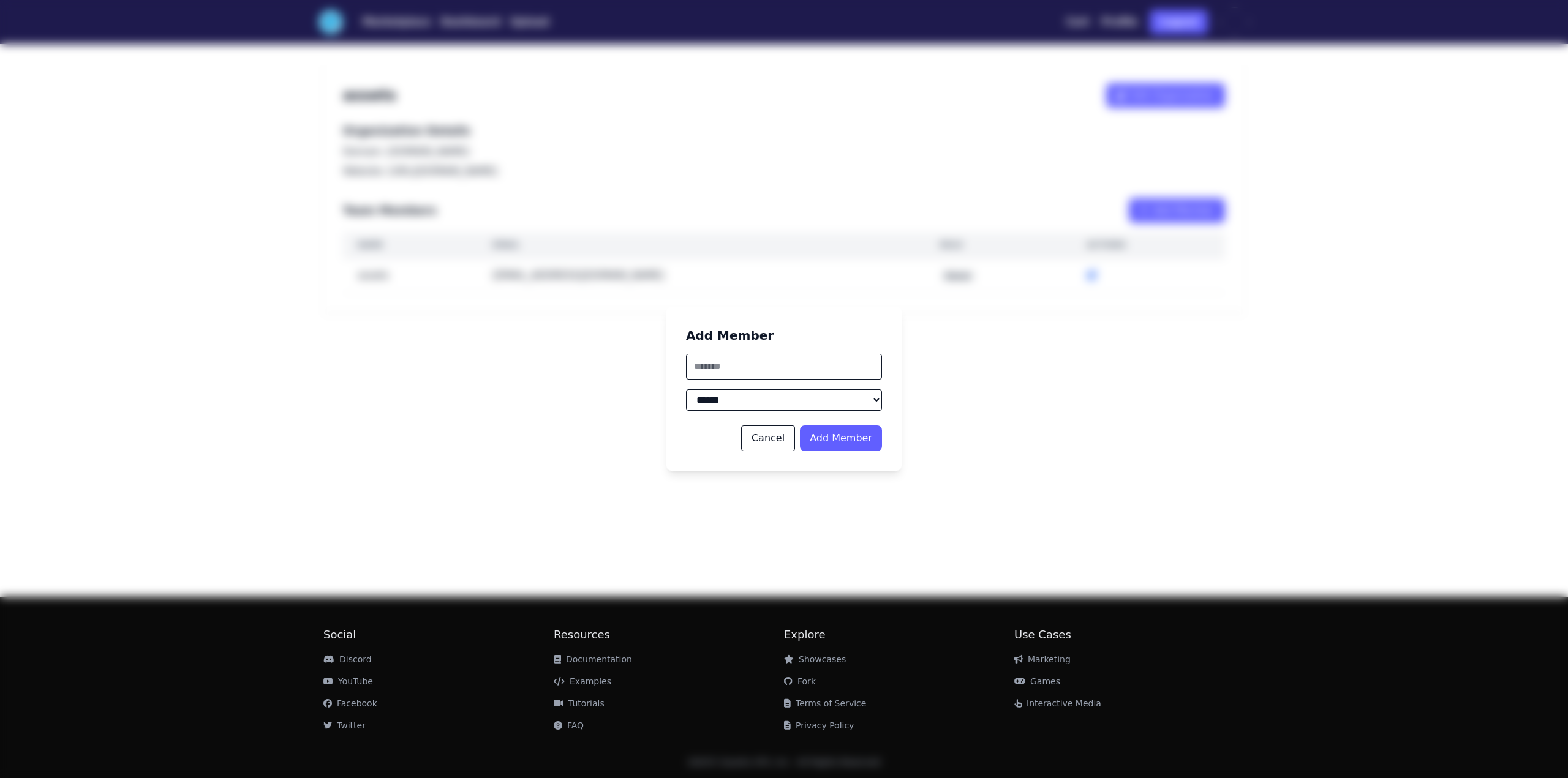
click at [747, 357] on input "text" at bounding box center [784, 366] width 196 height 25
click at [780, 450] on button "Cancel" at bounding box center [768, 438] width 54 height 25
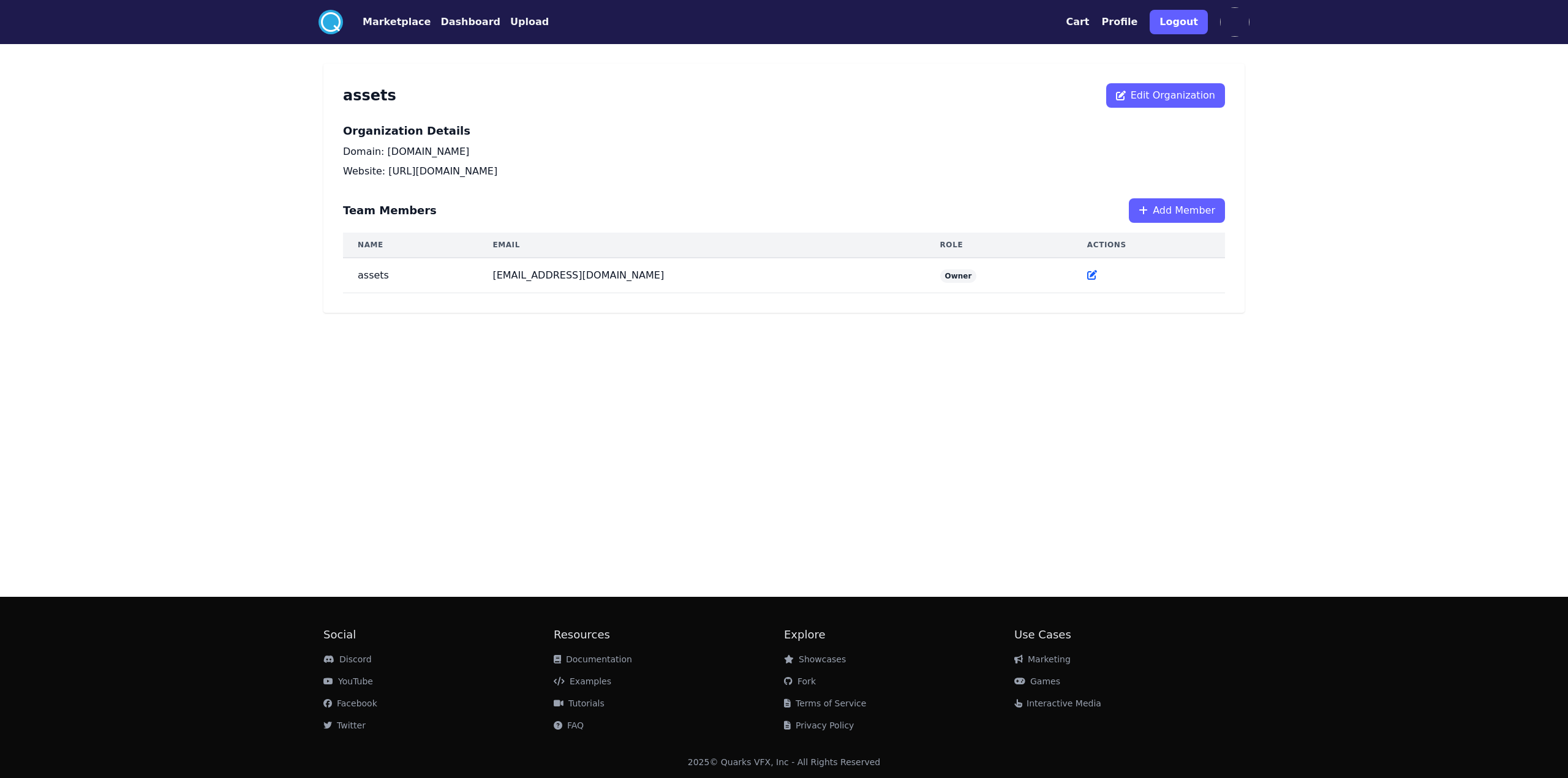
click at [1175, 210] on span "Add Member" at bounding box center [1184, 210] width 62 height 14
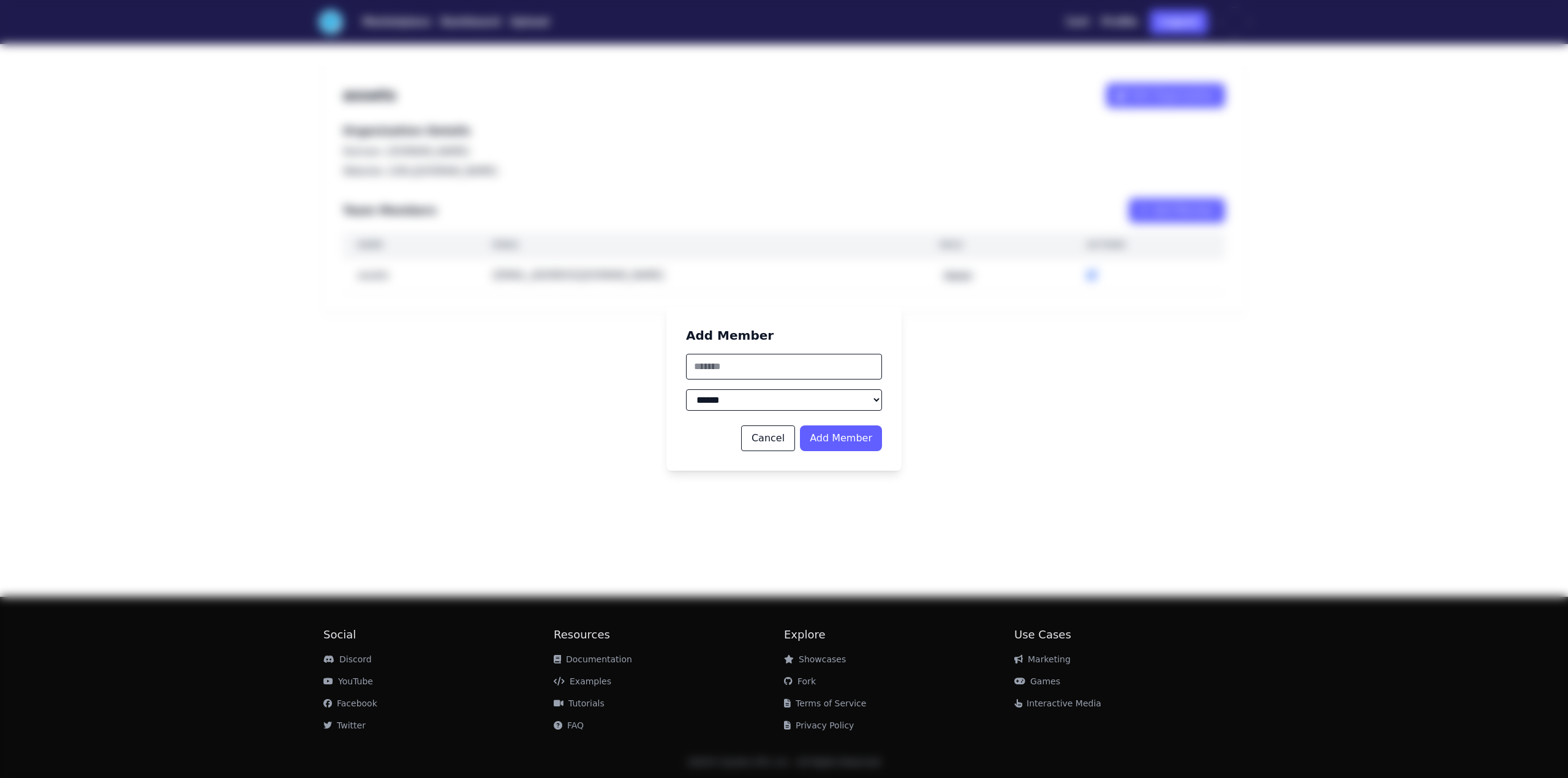
click at [727, 358] on input "text" at bounding box center [784, 366] width 196 height 25
type input "**********"
click at [843, 440] on button "Add Member" at bounding box center [841, 438] width 82 height 25
click at [828, 432] on button "Add Member" at bounding box center [841, 438] width 82 height 25
click at [860, 436] on button "Add Member" at bounding box center [841, 438] width 82 height 25
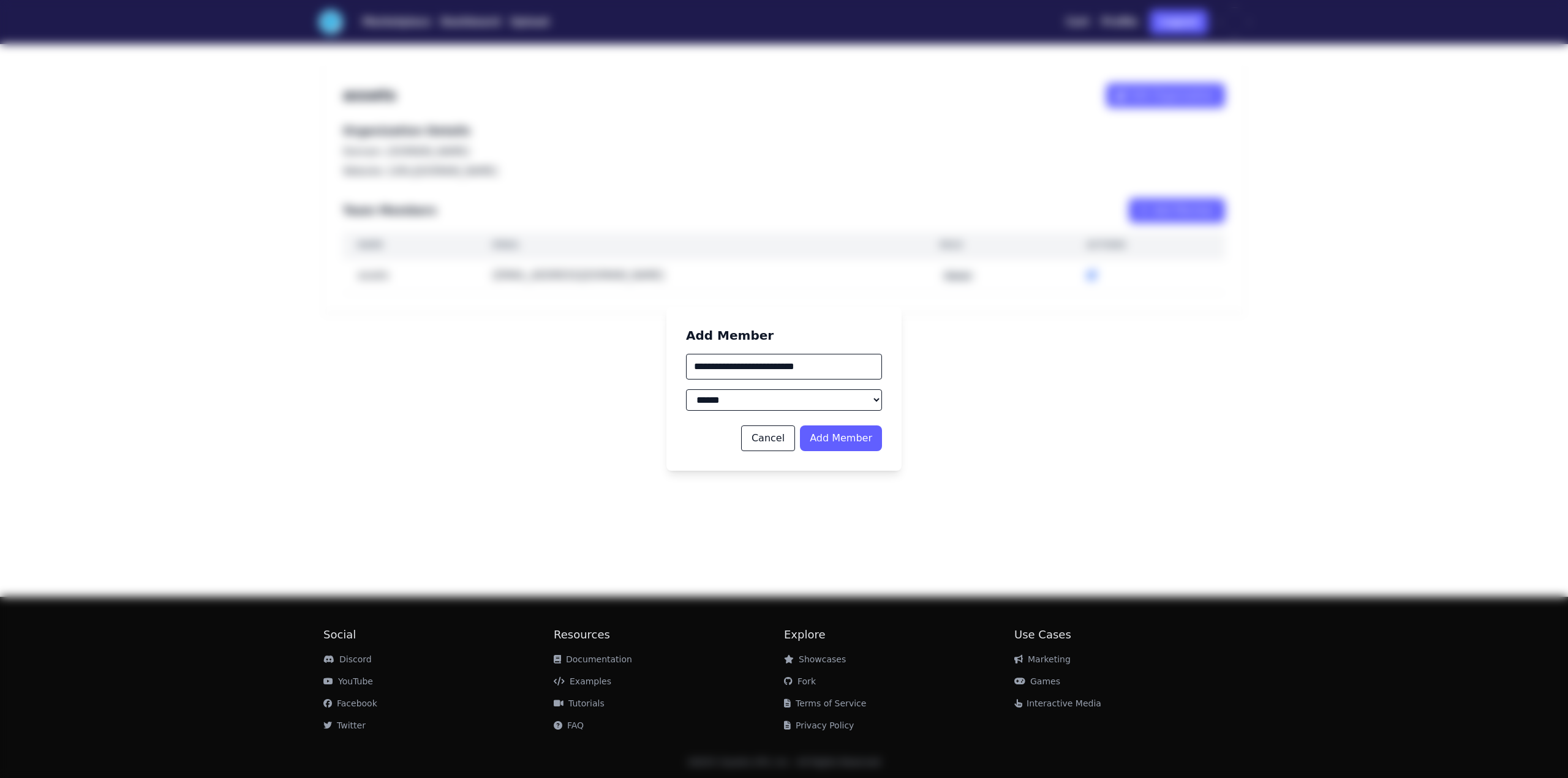
click at [860, 436] on button "Add Member" at bounding box center [841, 438] width 82 height 25
click at [861, 436] on button "Add Member" at bounding box center [841, 438] width 82 height 25
drag, startPoint x: 863, startPoint y: 435, endPoint x: 839, endPoint y: 433, distance: 24.1
click at [839, 433] on button "Add Member" at bounding box center [841, 438] width 82 height 25
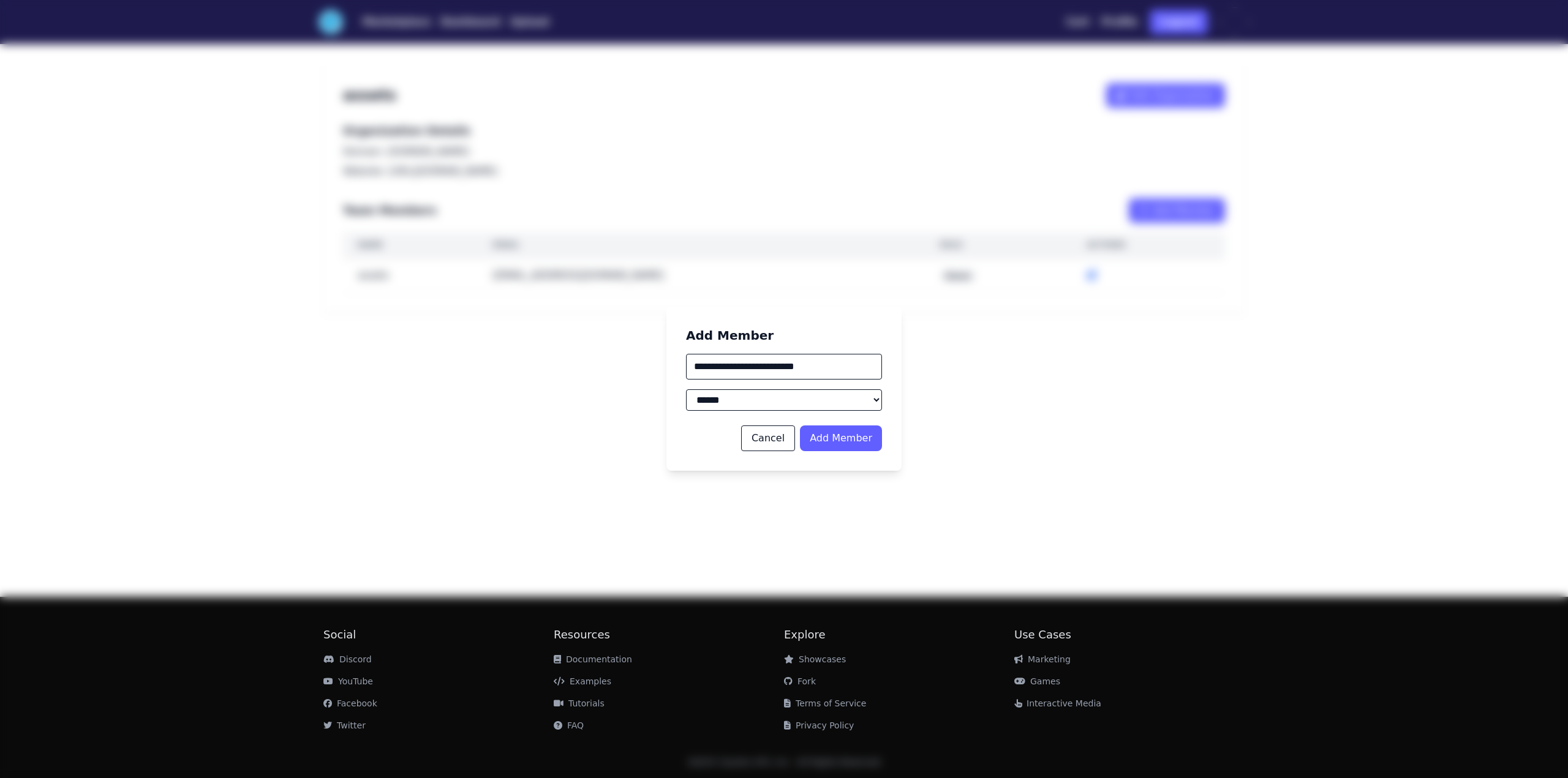
click at [839, 433] on button "Add Member" at bounding box center [841, 438] width 82 height 25
drag, startPoint x: 877, startPoint y: 456, endPoint x: 872, endPoint y: 452, distance: 6.4
click at [877, 455] on div "**********" at bounding box center [784, 389] width 235 height 163
click at [870, 449] on button "Add Member" at bounding box center [841, 438] width 82 height 25
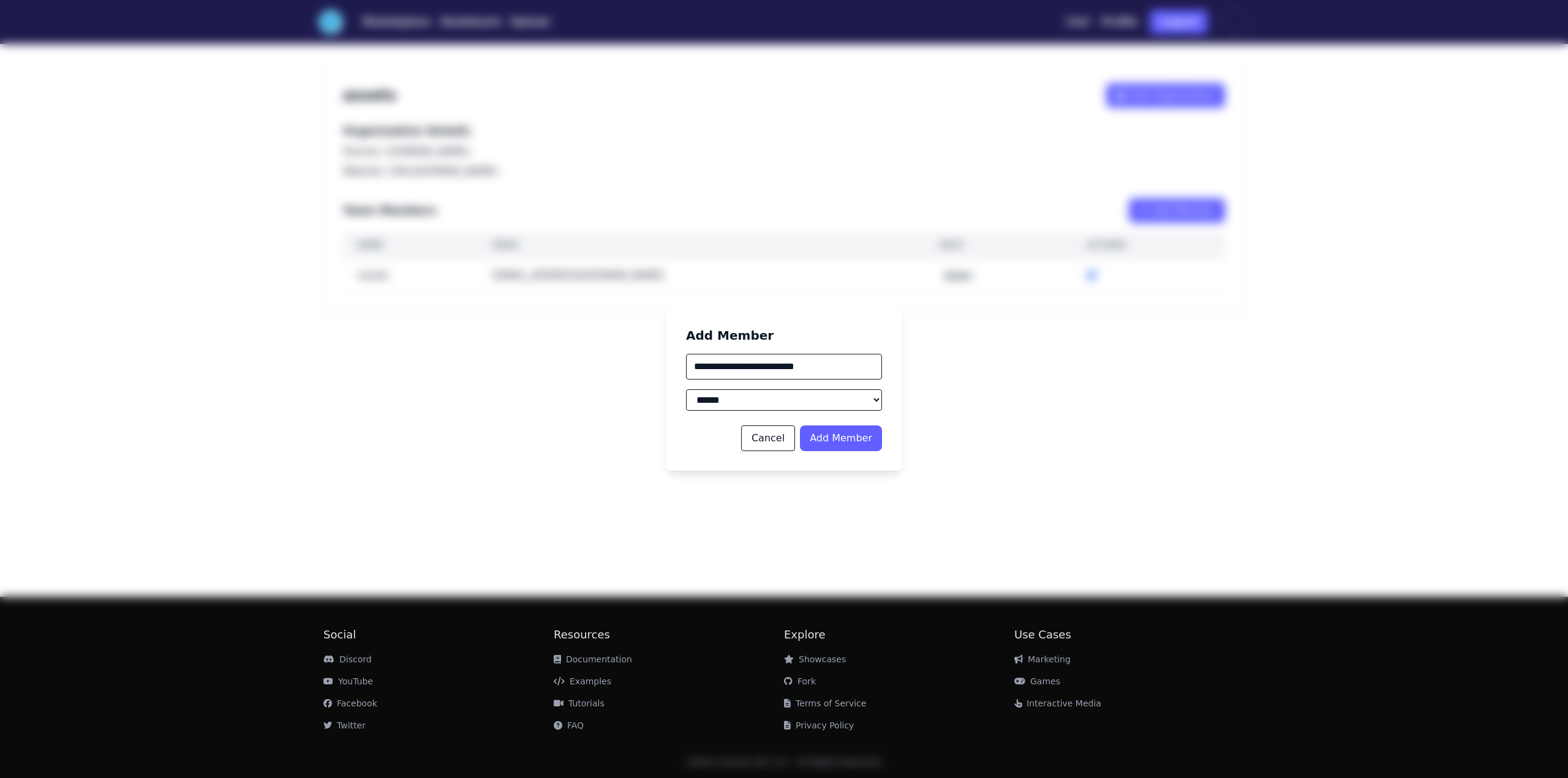
click at [870, 449] on button "Add Member" at bounding box center [841, 438] width 82 height 25
click at [832, 442] on button "Add Member" at bounding box center [841, 438] width 82 height 25
click at [772, 434] on button "Cancel" at bounding box center [768, 438] width 54 height 25
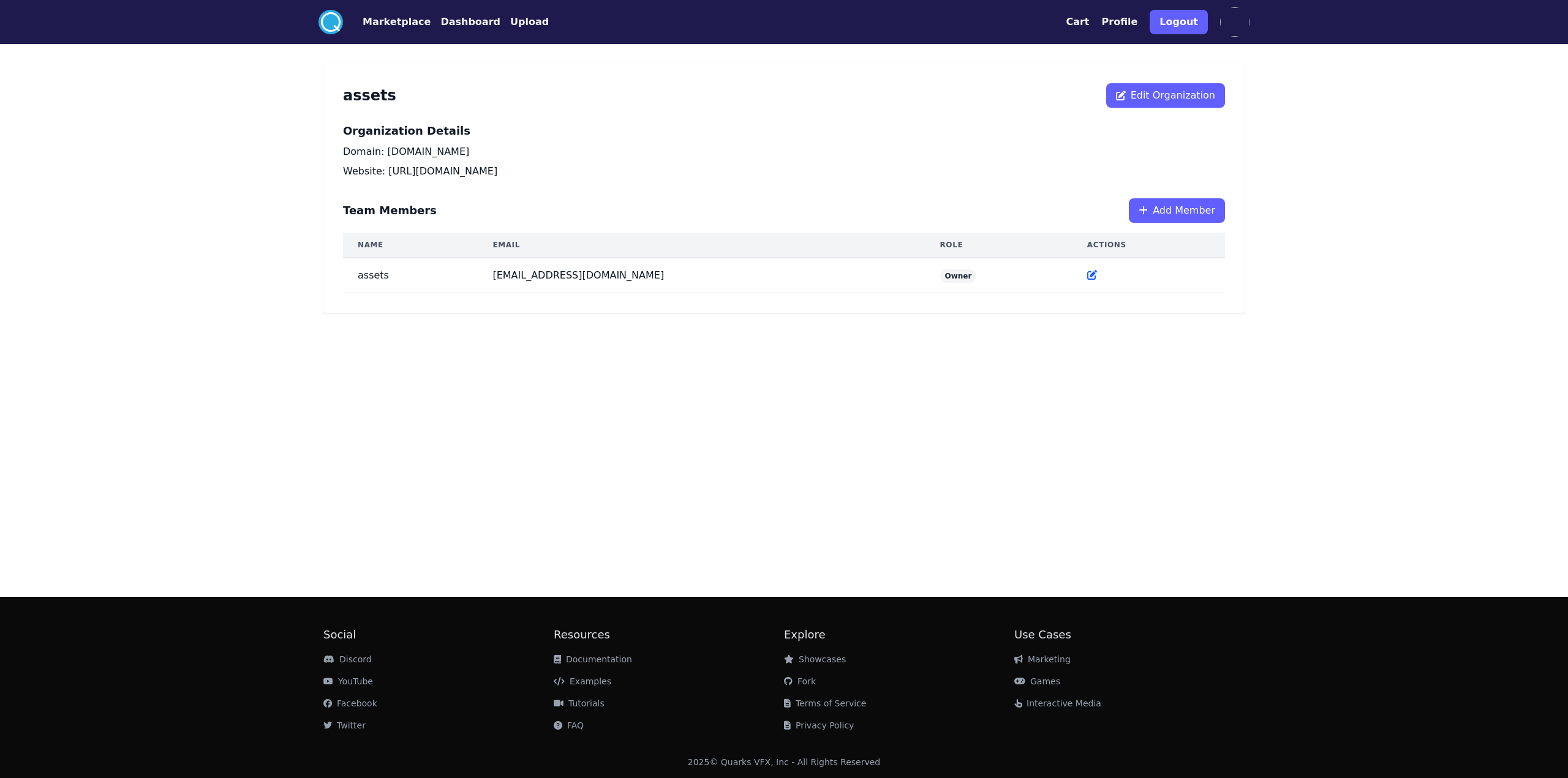
click at [1221, 20] on img at bounding box center [1235, 22] width 29 height 29
click at [1127, 20] on button "Profile" at bounding box center [1119, 22] width 36 height 14
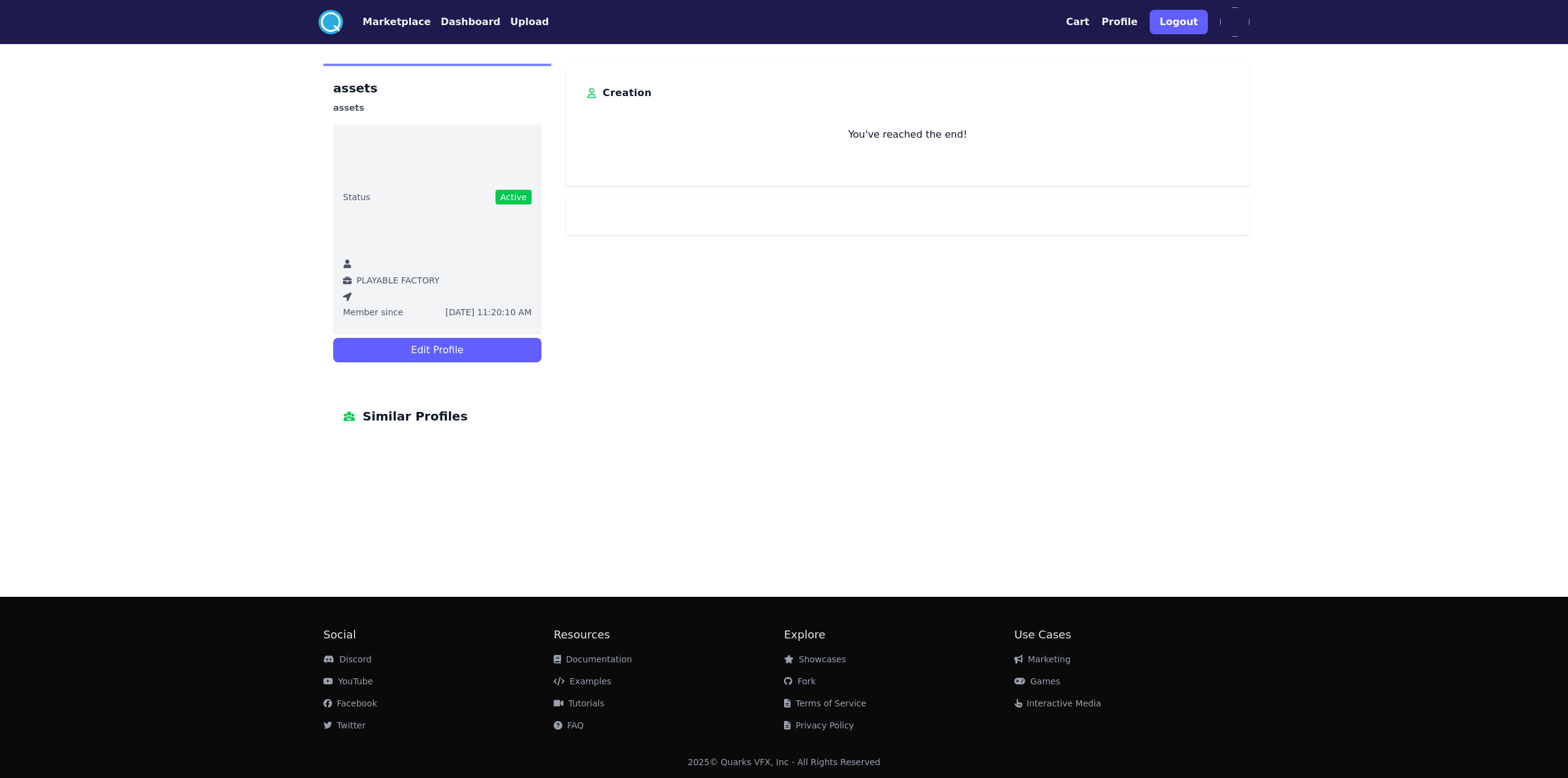
click at [396, 18] on button "Marketplace" at bounding box center [396, 22] width 68 height 14
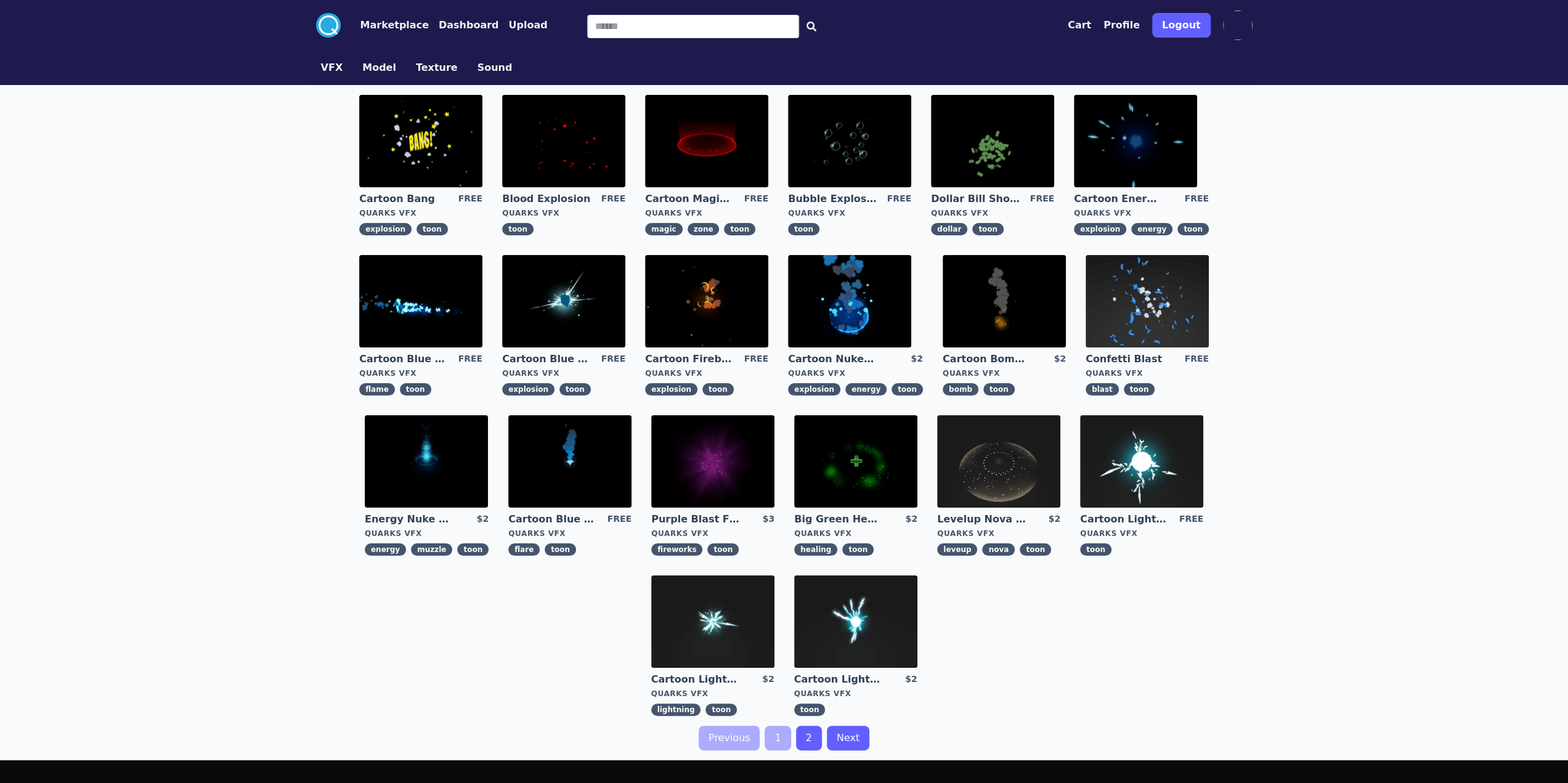
click at [441, 26] on button "Dashboard" at bounding box center [468, 25] width 60 height 14
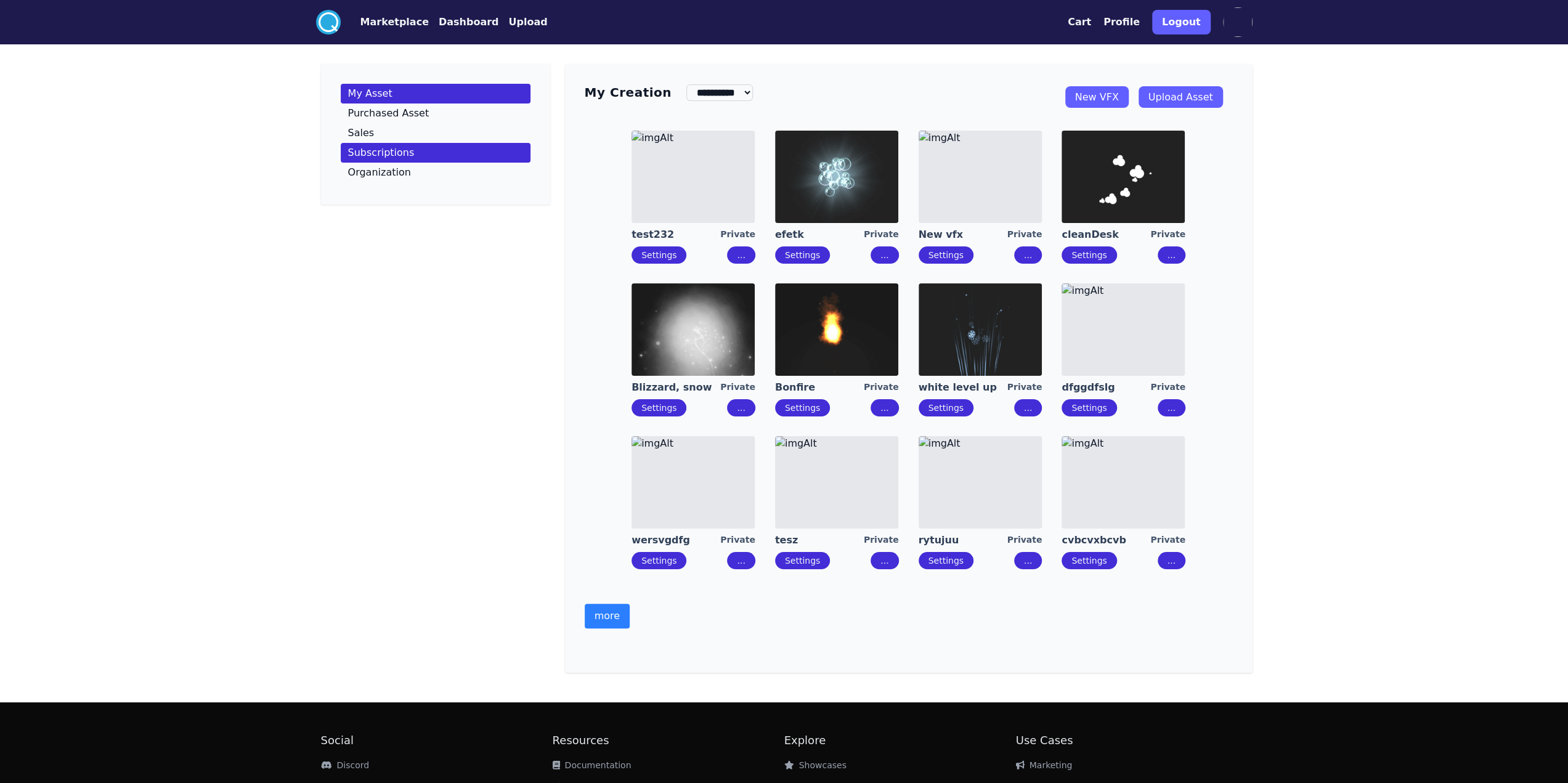
click at [362, 149] on p "Subscriptions" at bounding box center [381, 153] width 67 height 10
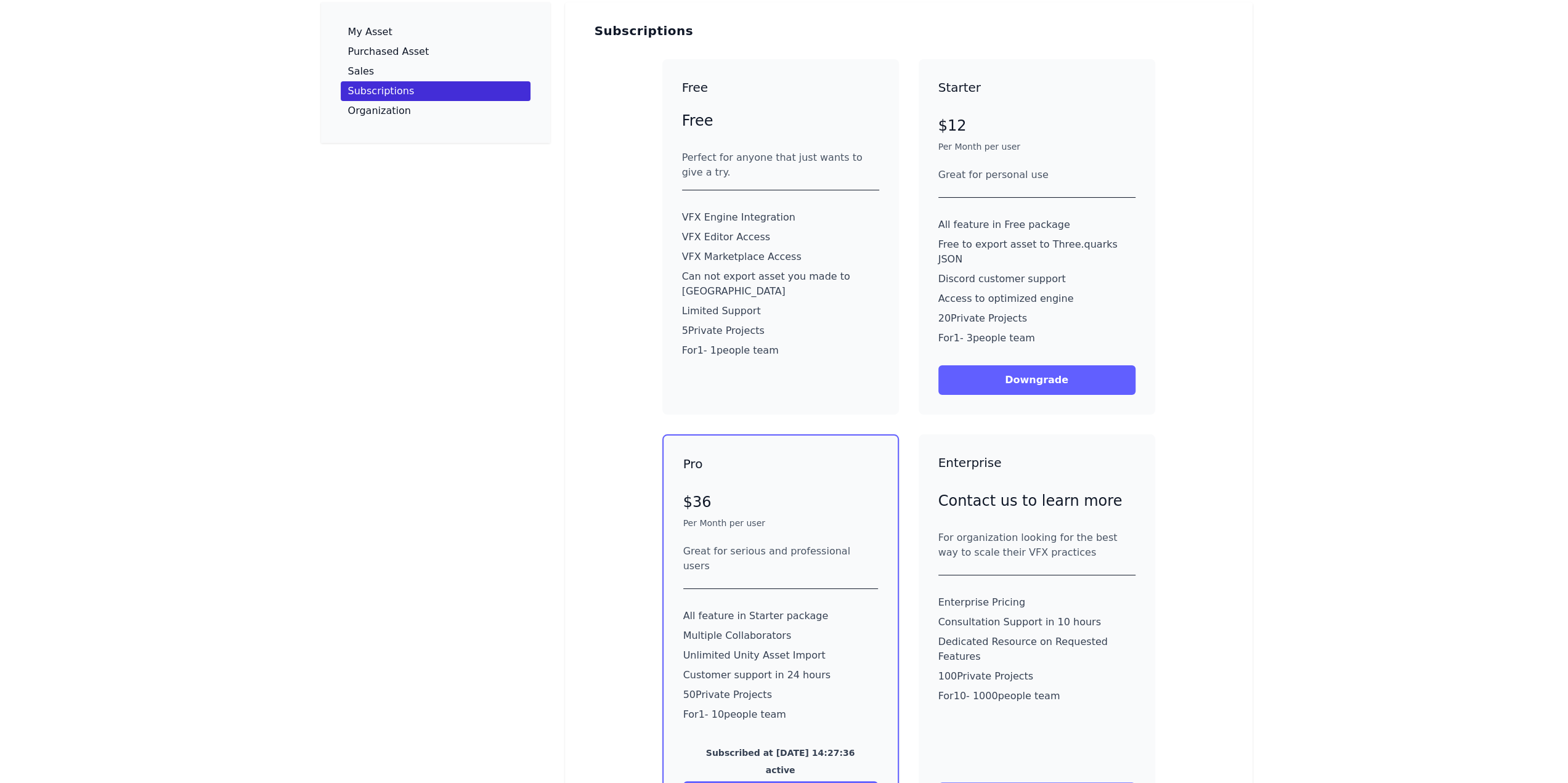
scroll to position [247, 0]
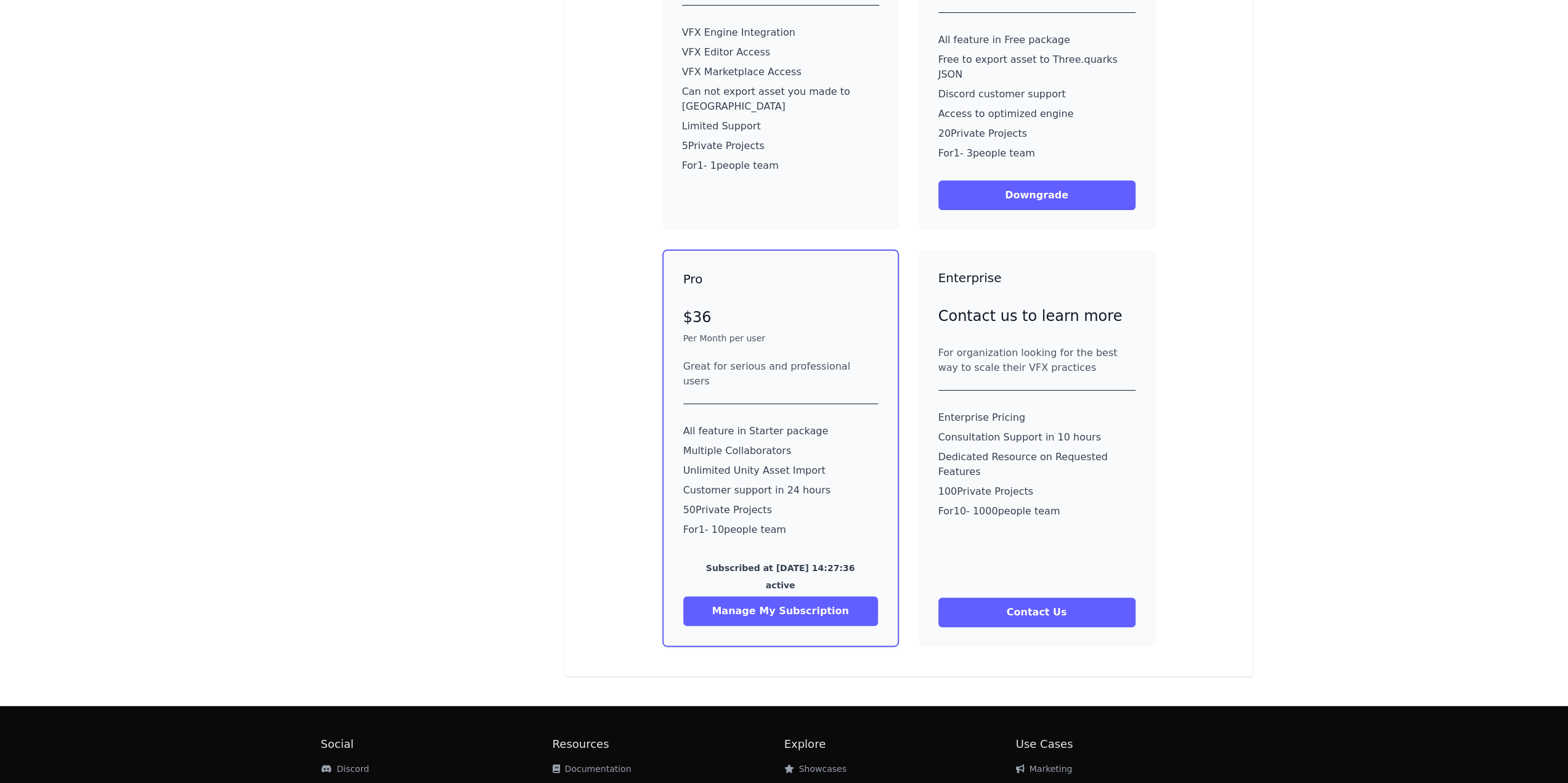
click at [772, 596] on div "Pro $36 Per Month per user Great for serious and professional users All feature…" at bounding box center [780, 448] width 236 height 398
click at [772, 596] on button "Manage My Subscription" at bounding box center [780, 611] width 195 height 30
